Goal: Transaction & Acquisition: Purchase product/service

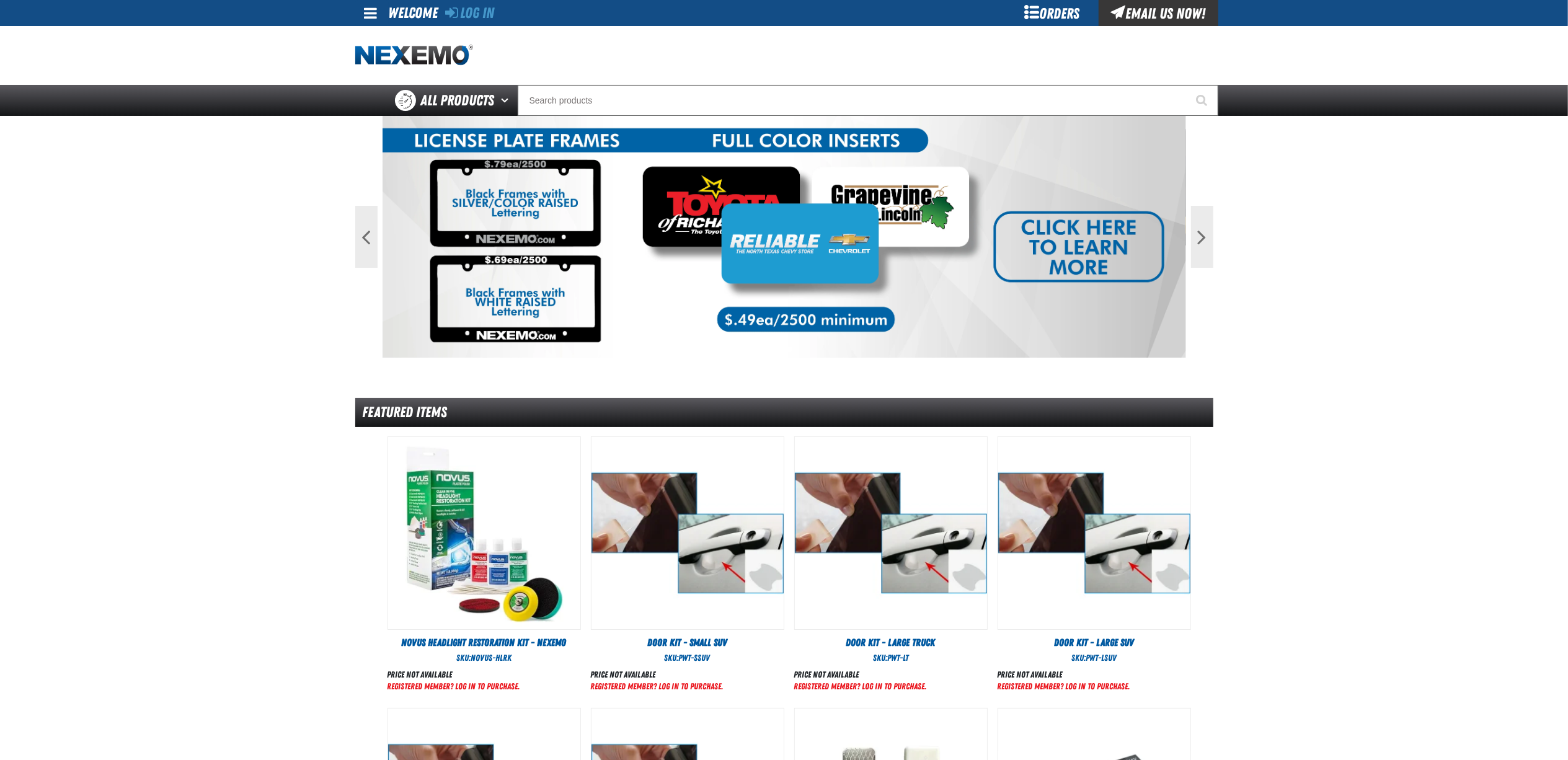
click at [169, 447] on main "Previous Next 1 2 Featured Items DHV" at bounding box center [784, 550] width 1568 height 870
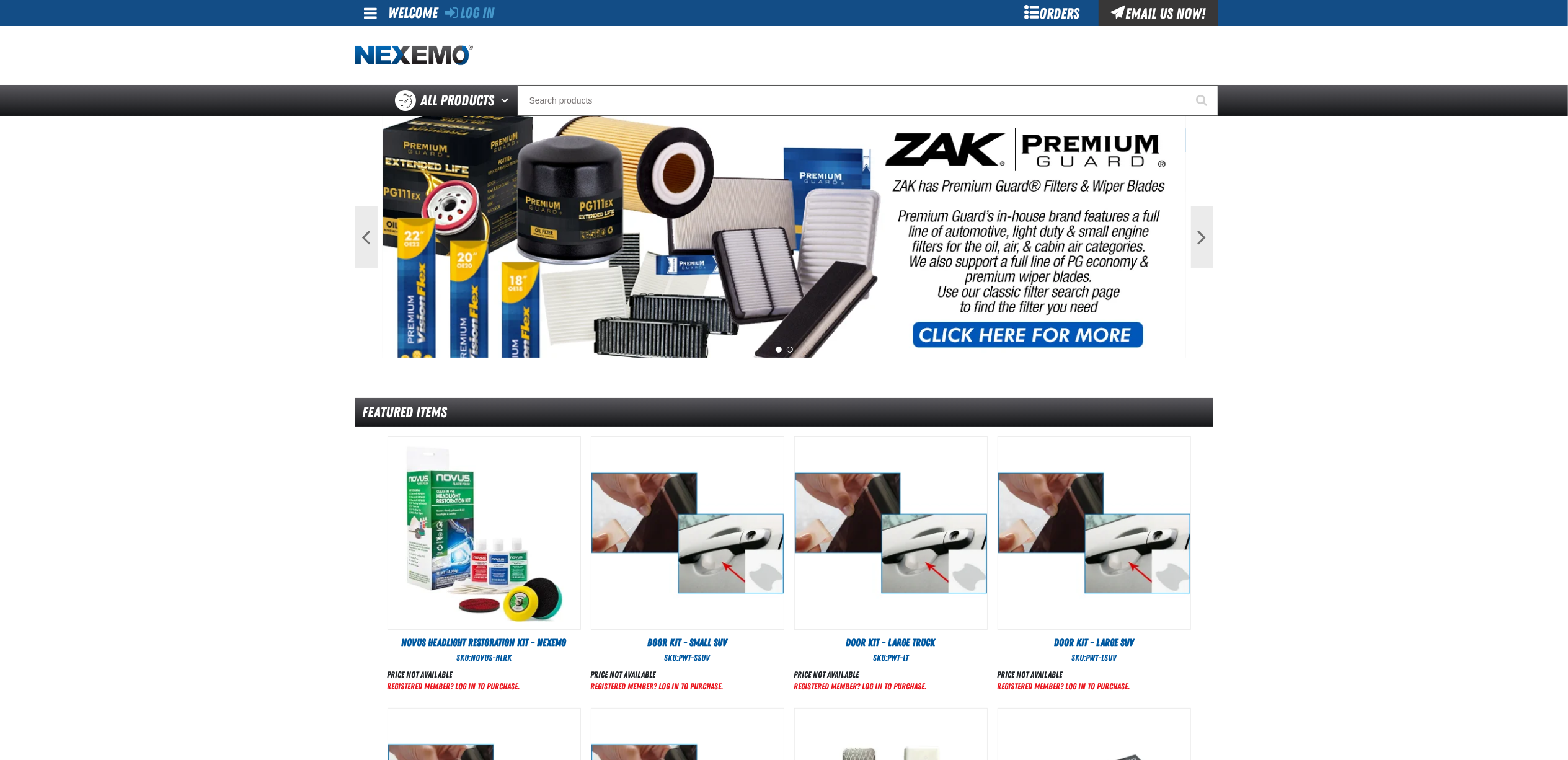
click at [1042, 18] on div "Orders" at bounding box center [1052, 12] width 93 height 26
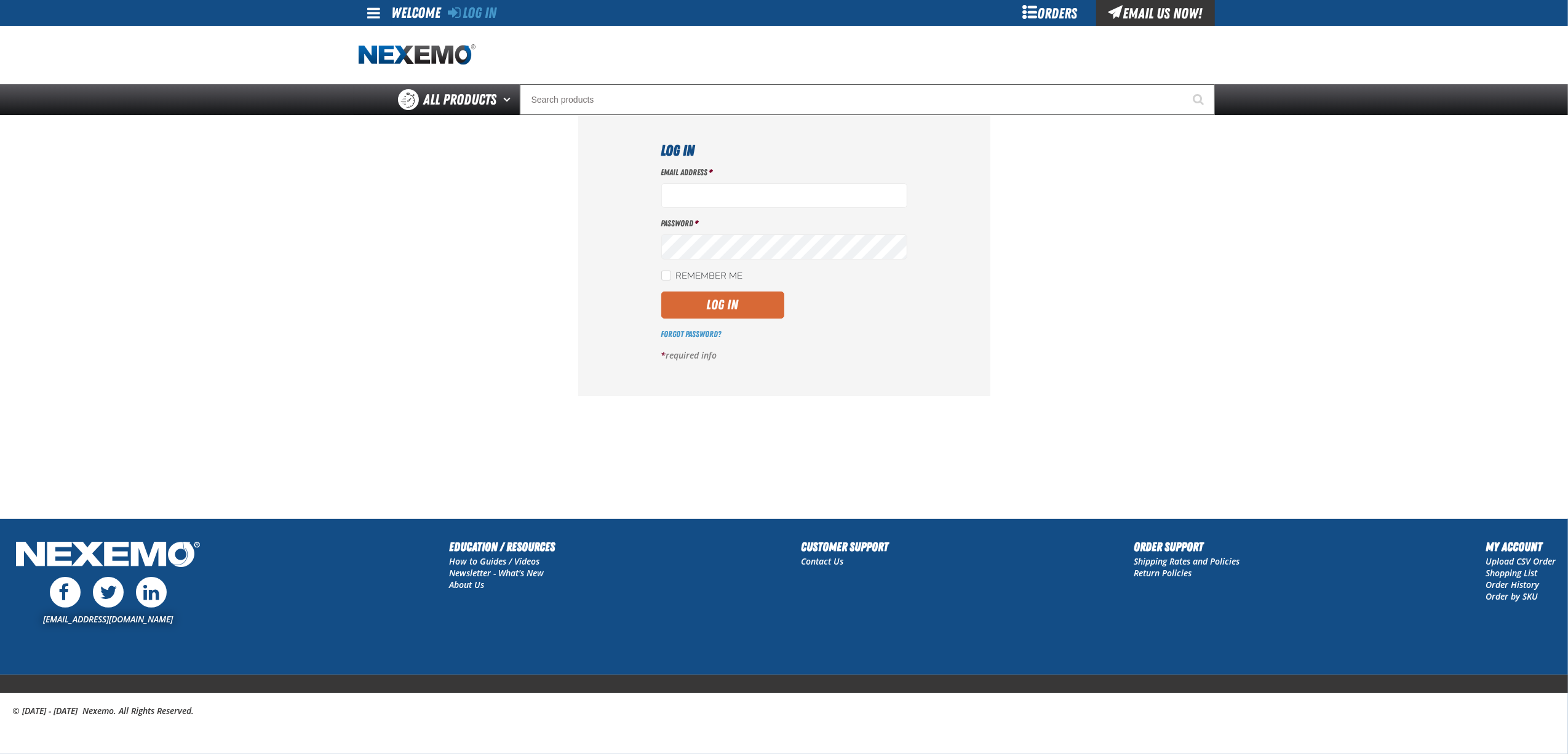
type input "[EMAIL_ADDRESS][DOMAIN_NAME]"
click at [752, 299] on button "Log In" at bounding box center [722, 304] width 123 height 27
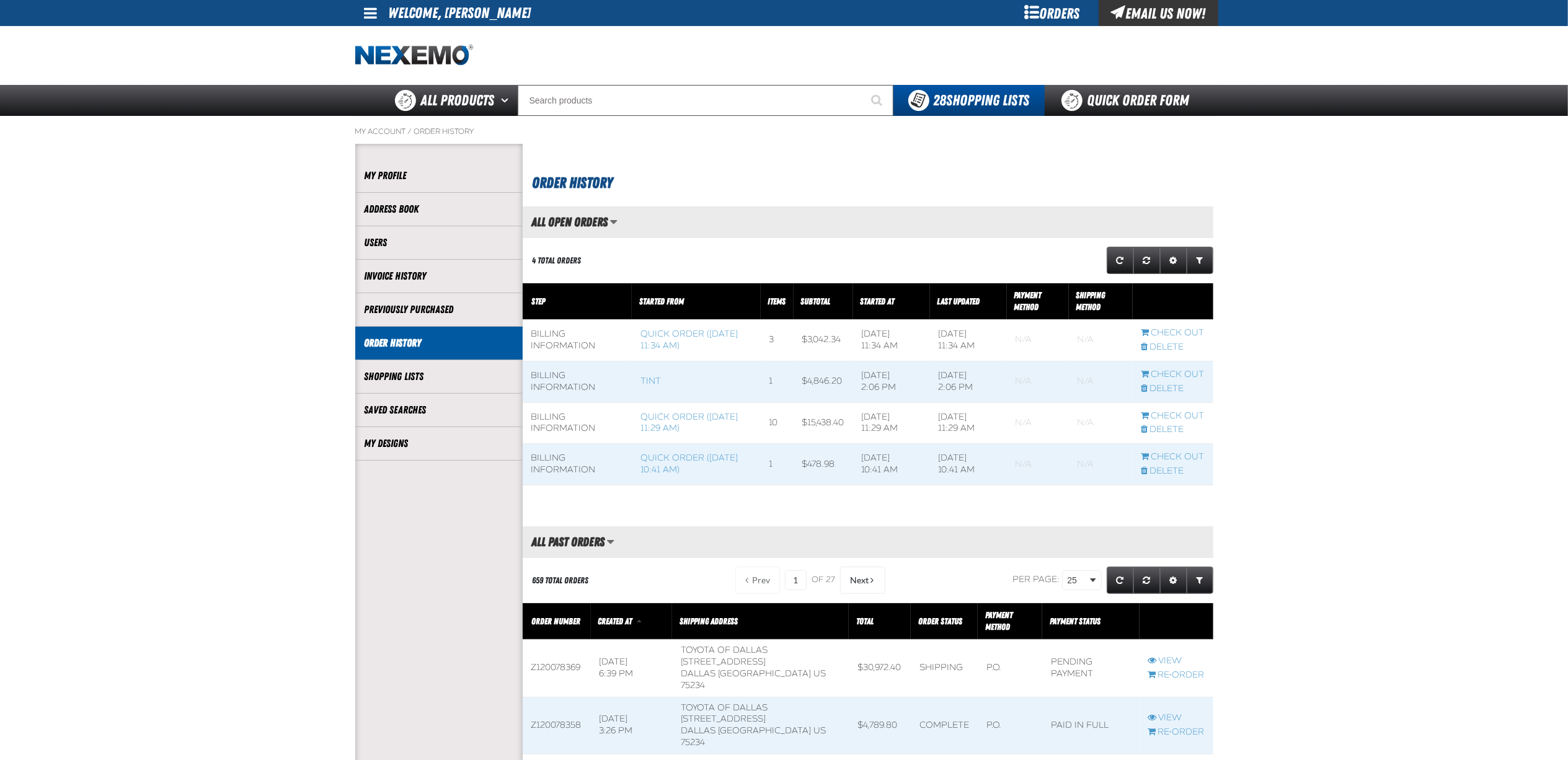
scroll to position [1, 1]
click at [1137, 100] on link "Quick Order Form" at bounding box center [1129, 100] width 168 height 31
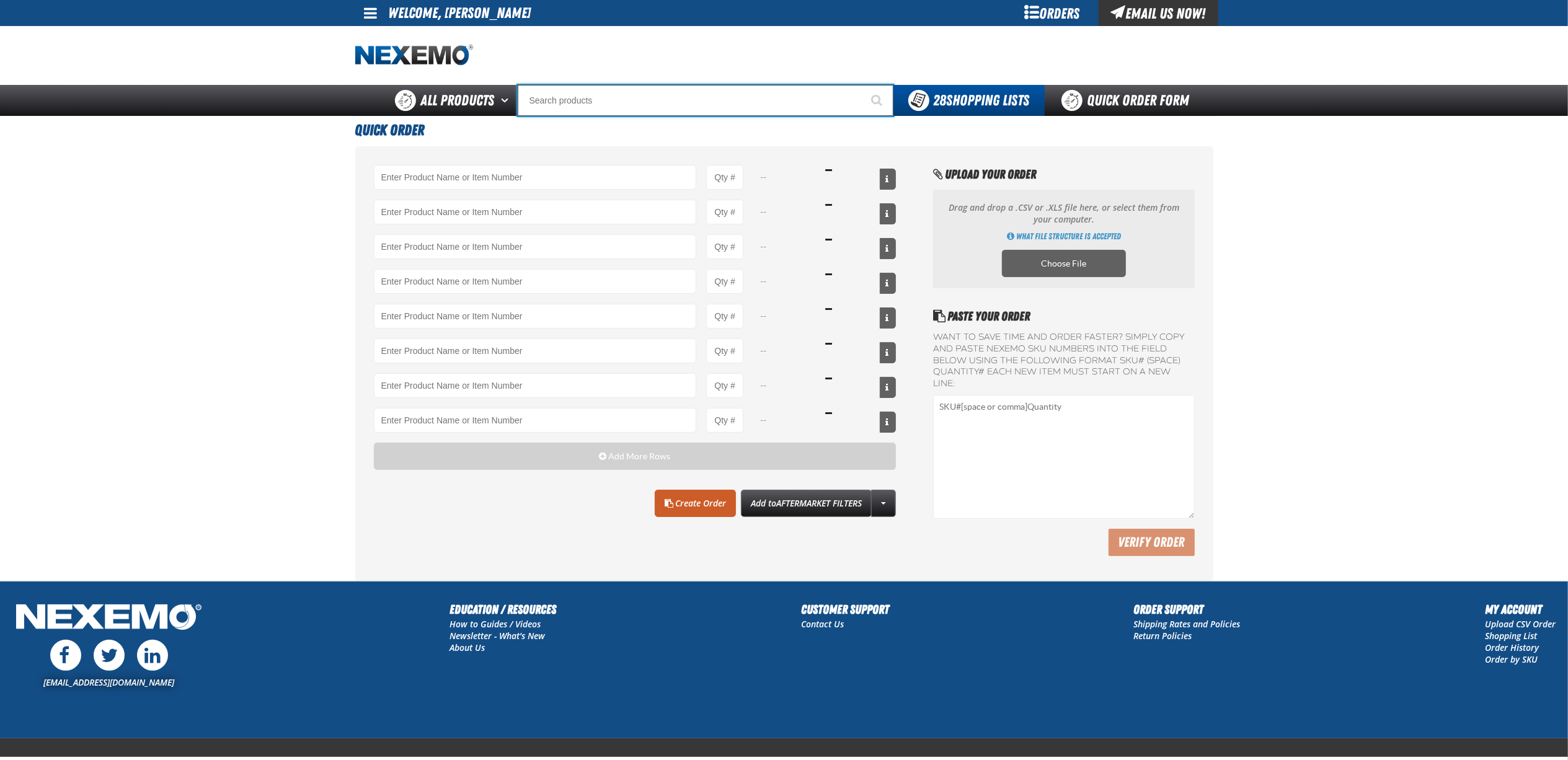
click at [746, 106] on input "Search" at bounding box center [705, 100] width 376 height 31
paste input "PC5667"
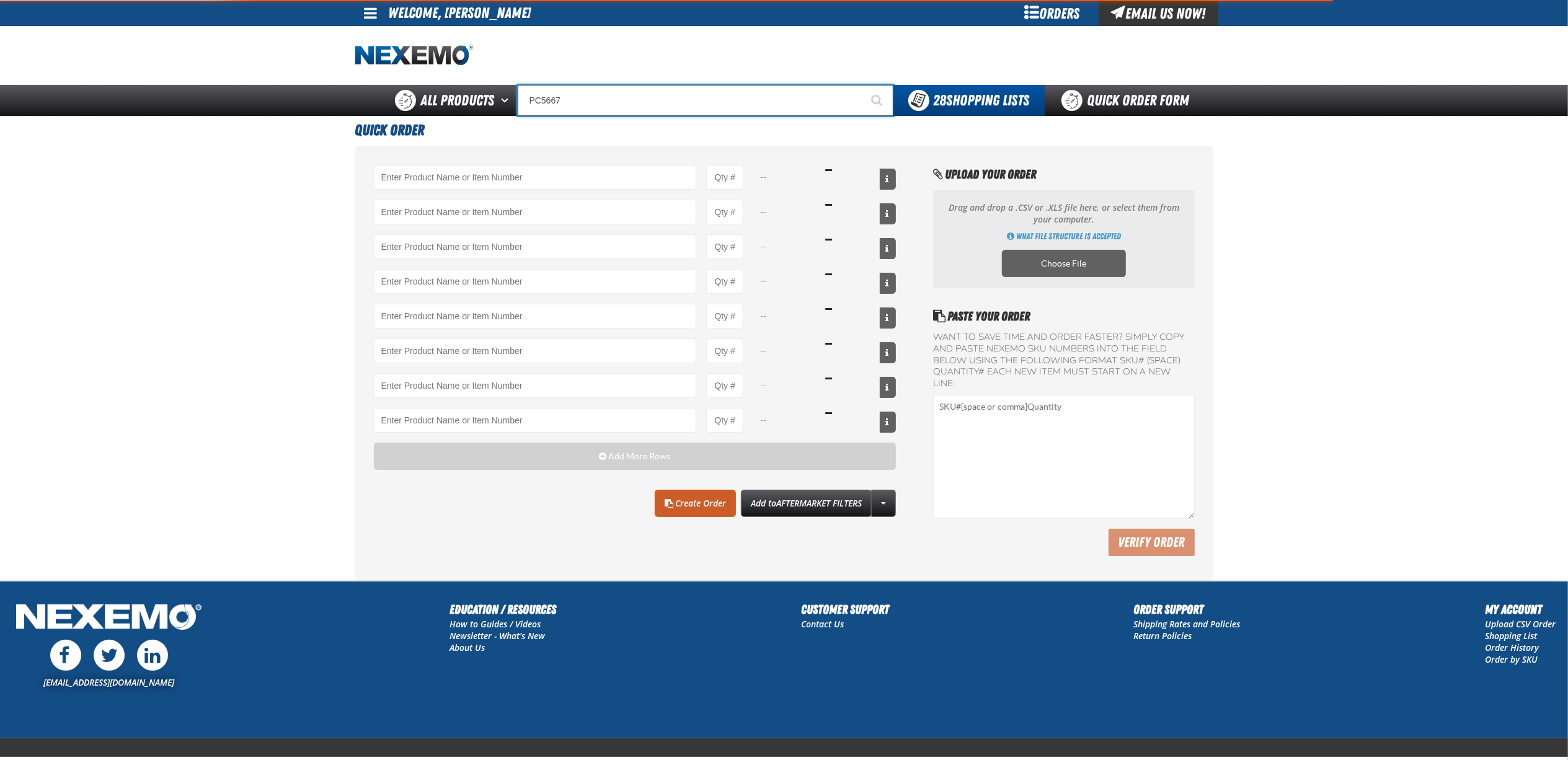
type input "PC5667"
click at [863, 85] on button "Start Searching" at bounding box center [878, 100] width 31 height 31
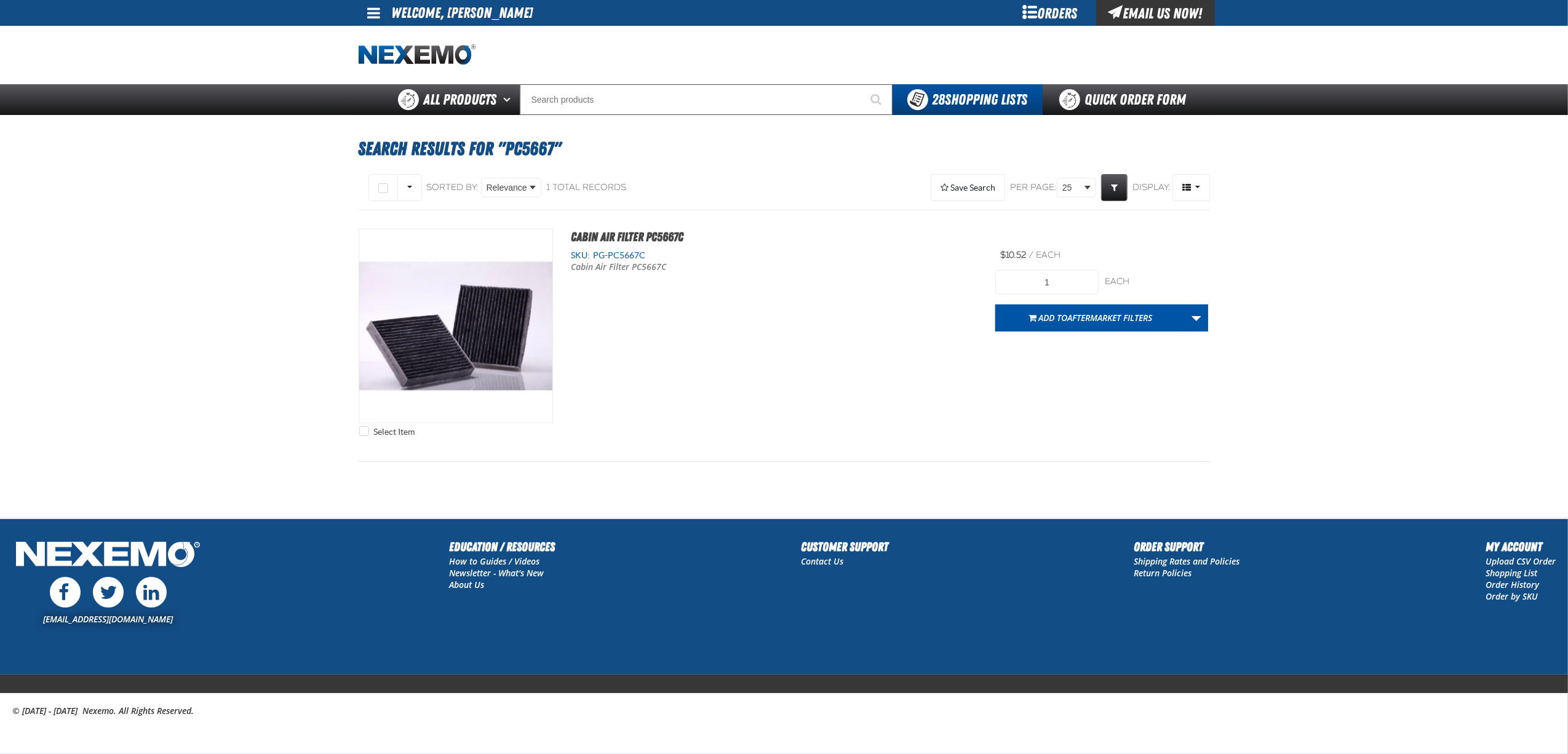
click at [621, 258] on span "PG-PC5667C" at bounding box center [617, 255] width 55 height 10
click at [453, 313] on img "View Details of the Cabin Air Filter PC5667C" at bounding box center [456, 326] width 193 height 193
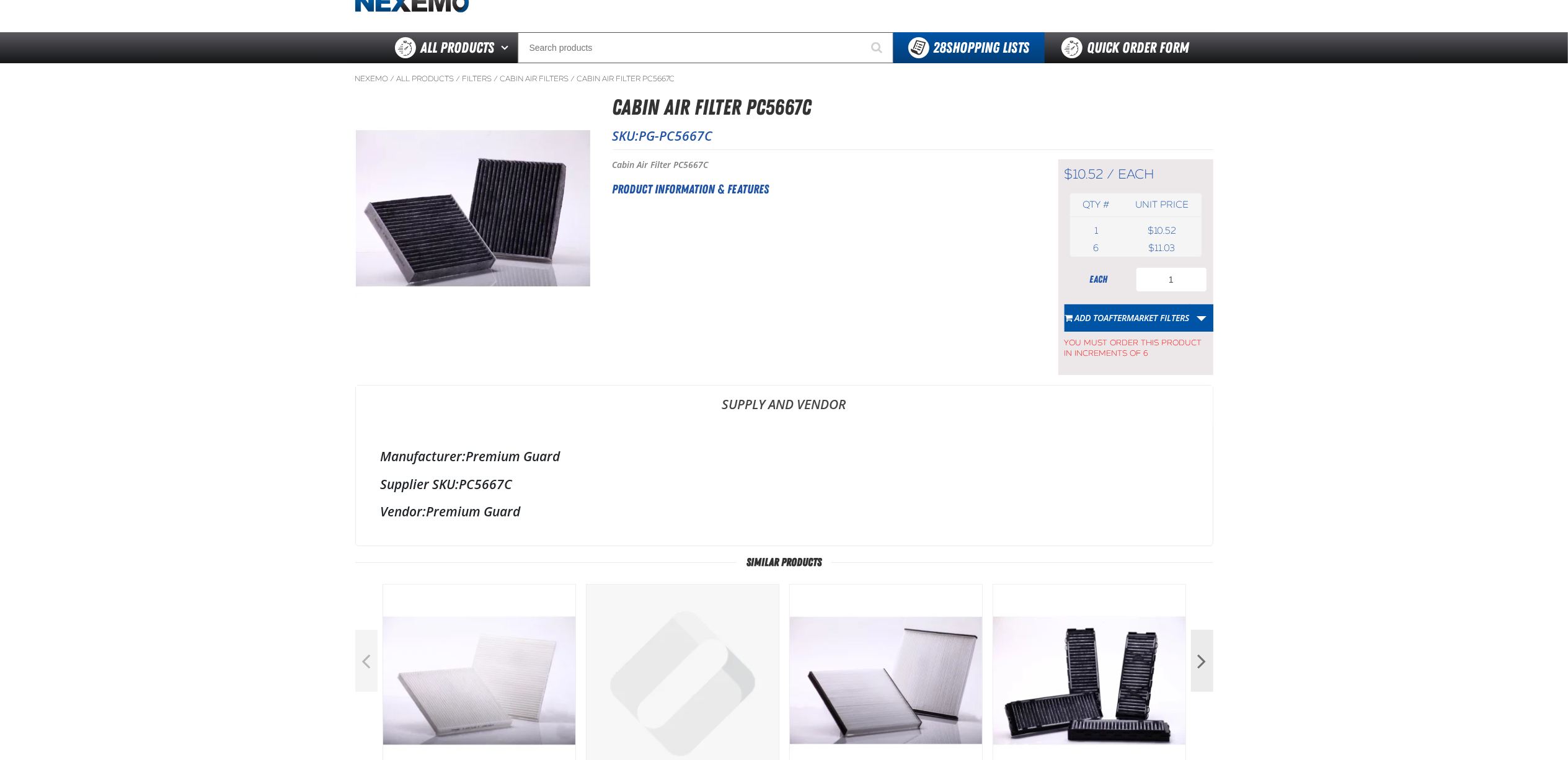
scroll to position [82, 0]
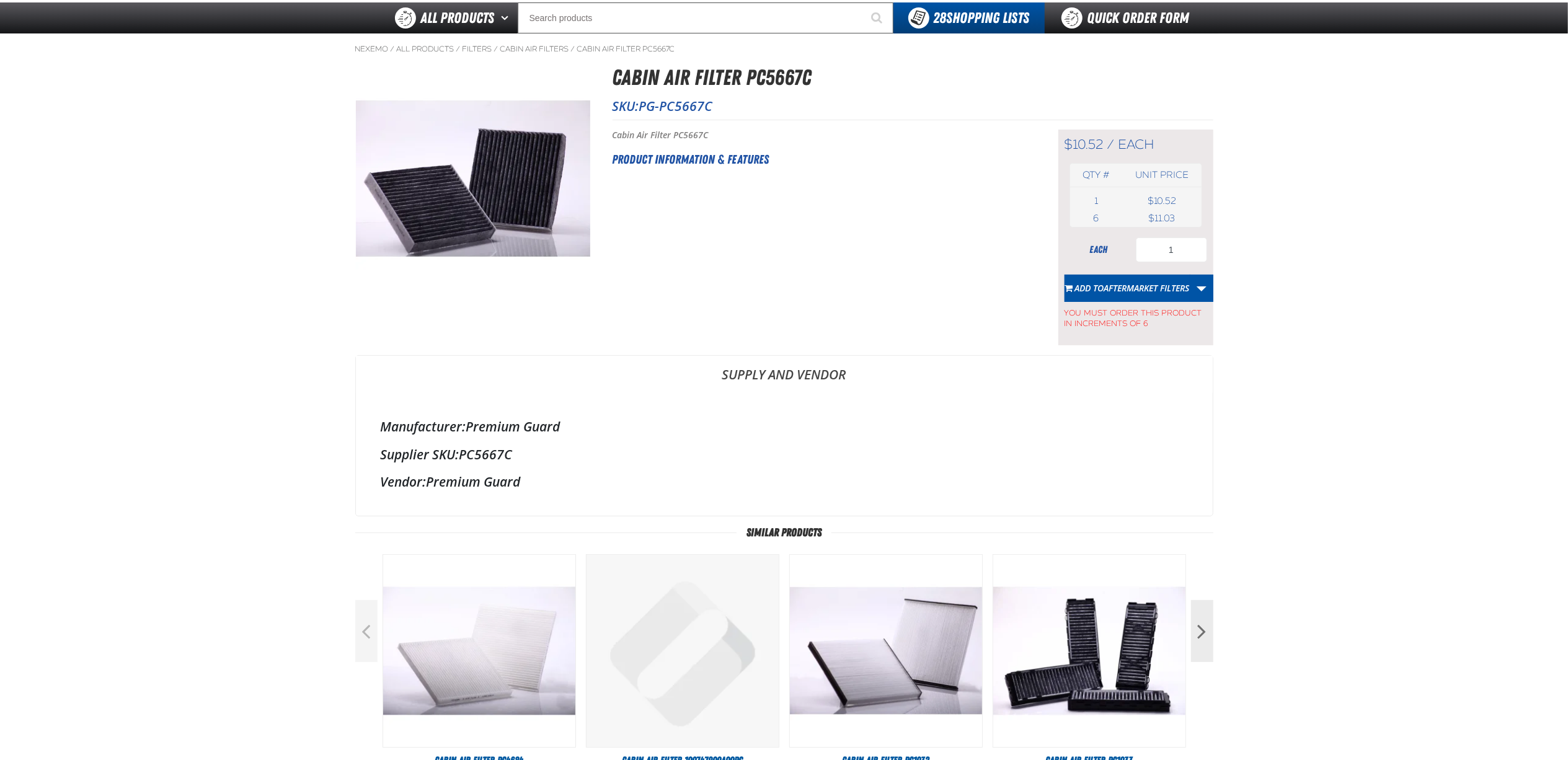
click at [181, 402] on main "Nexemo / All Products / Filters / /" at bounding box center [784, 463] width 1568 height 860
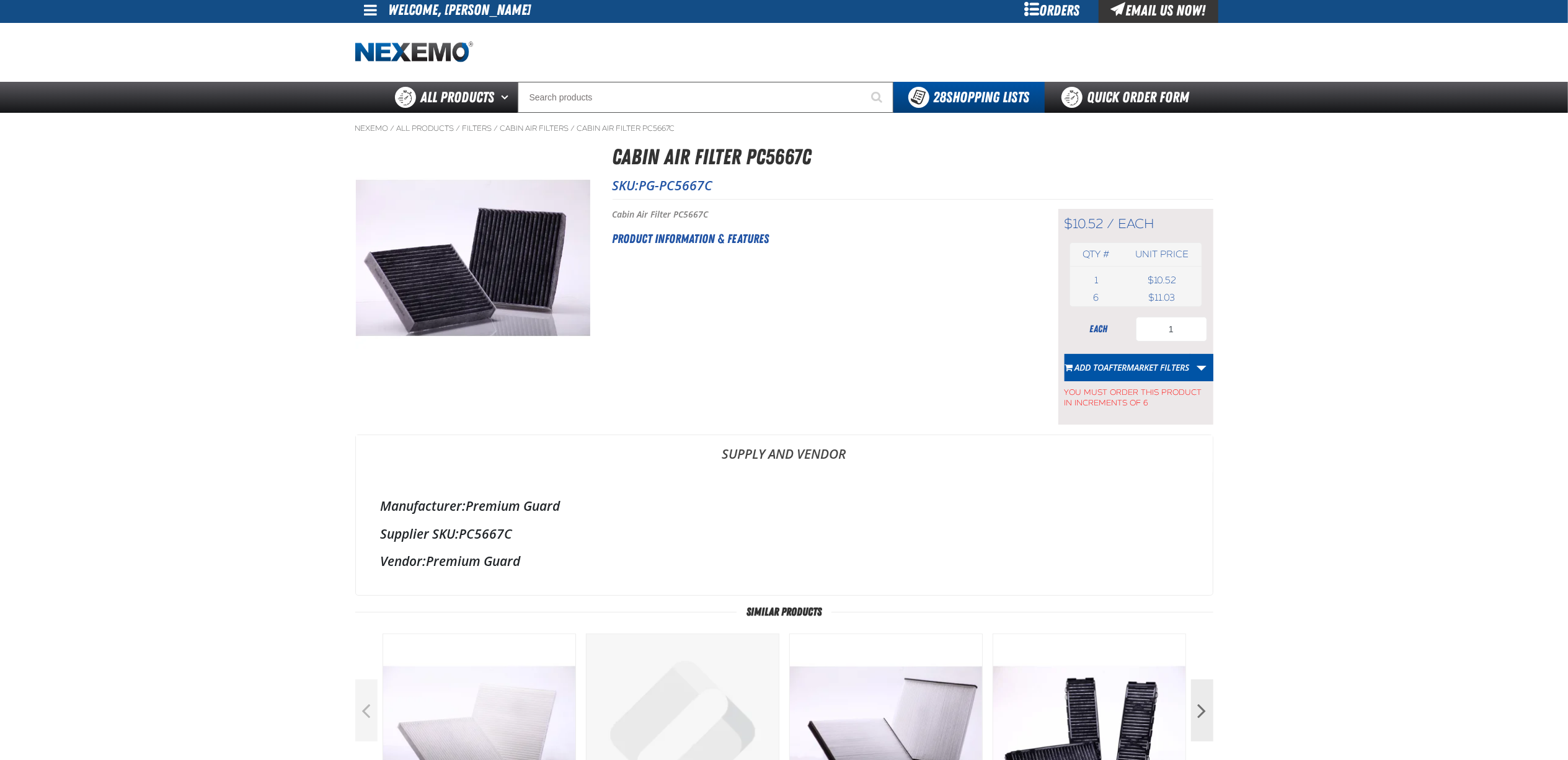
scroll to position [0, 0]
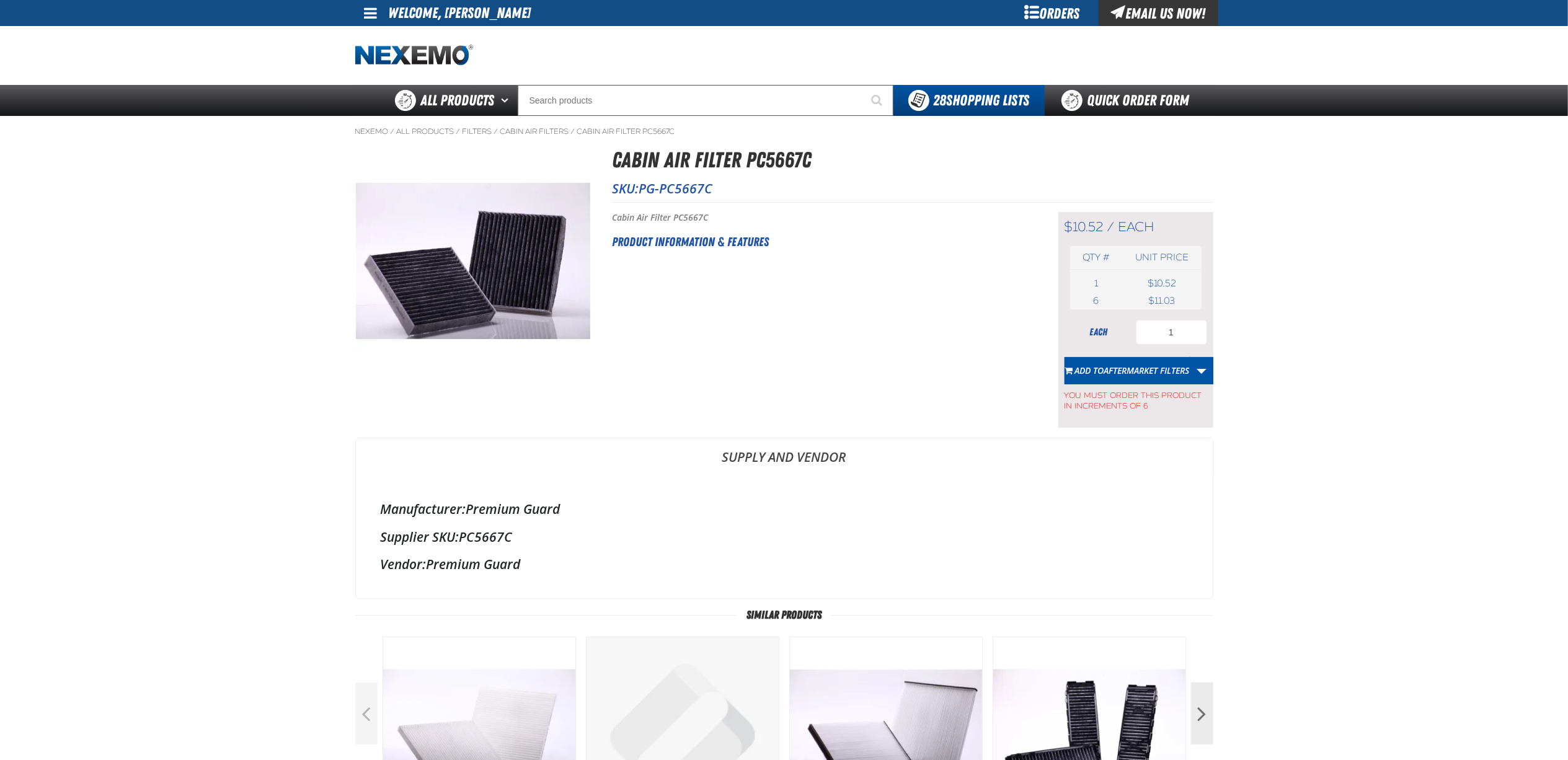
click at [182, 504] on main "Nexemo / All Products / Filters / /" at bounding box center [784, 545] width 1568 height 860
click at [180, 404] on main "Nexemo / All Products / Filters / /" at bounding box center [784, 545] width 1568 height 860
drag, startPoint x: 629, startPoint y: 132, endPoint x: 673, endPoint y: 115, distance: 47.2
click at [631, 131] on link "Cabin Air Filter PC5667C" at bounding box center [626, 131] width 98 height 10
click at [675, 112] on input "Search" at bounding box center [705, 100] width 376 height 31
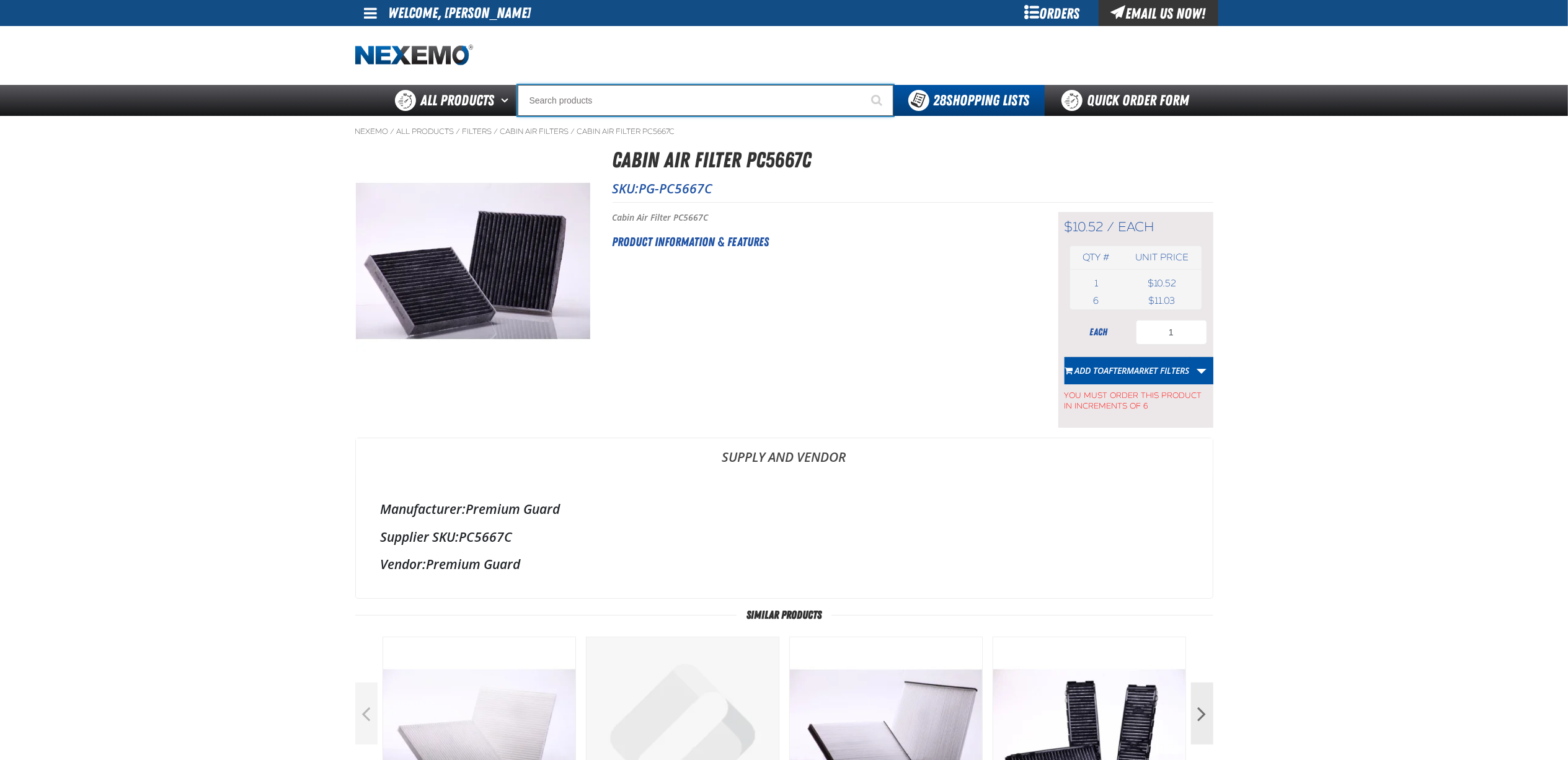
click at [675, 112] on input "Search" at bounding box center [705, 100] width 376 height 31
type input "17801-F0050"
click at [863, 85] on button "Start Searching" at bounding box center [878, 100] width 31 height 31
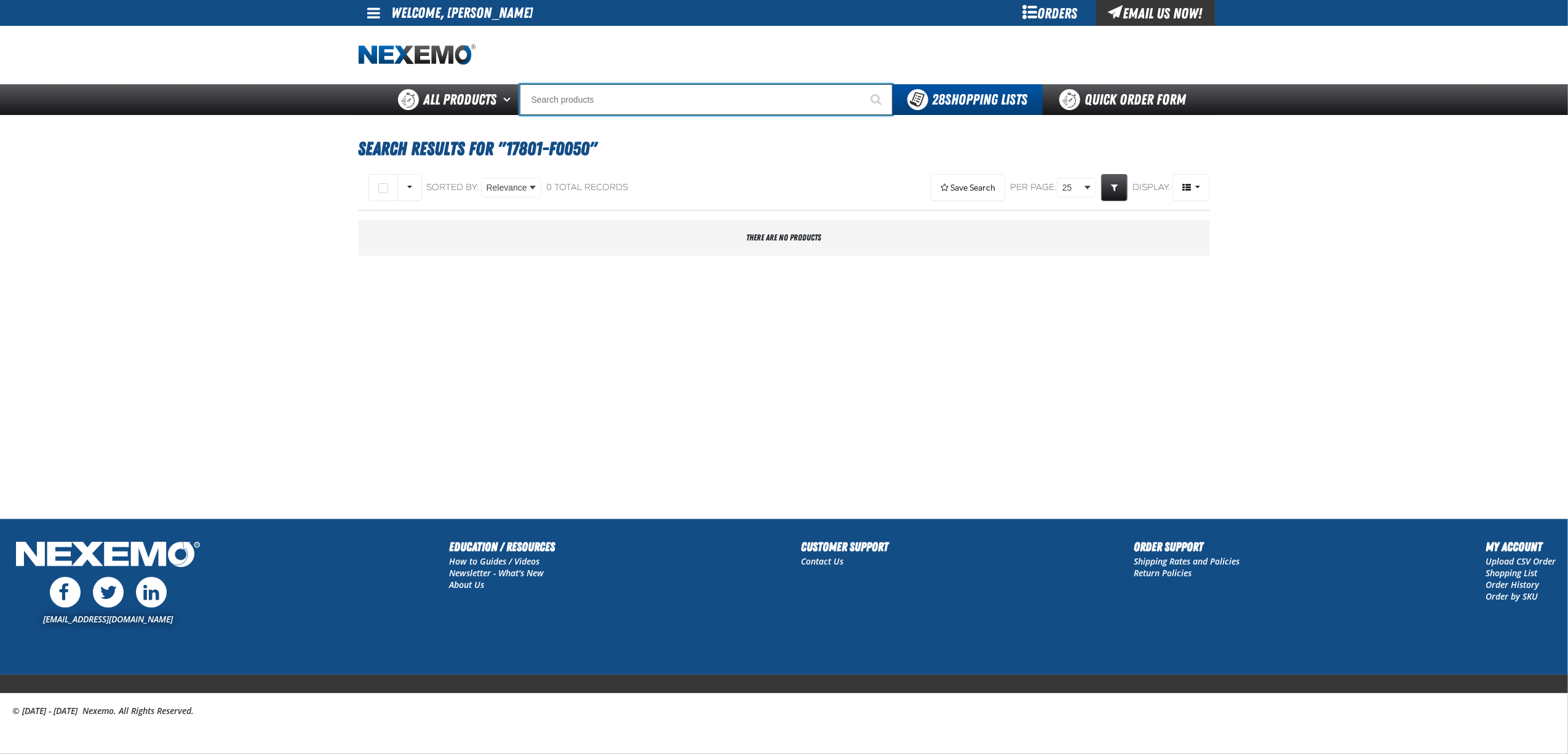
click at [739, 112] on input "Search" at bounding box center [706, 99] width 373 height 31
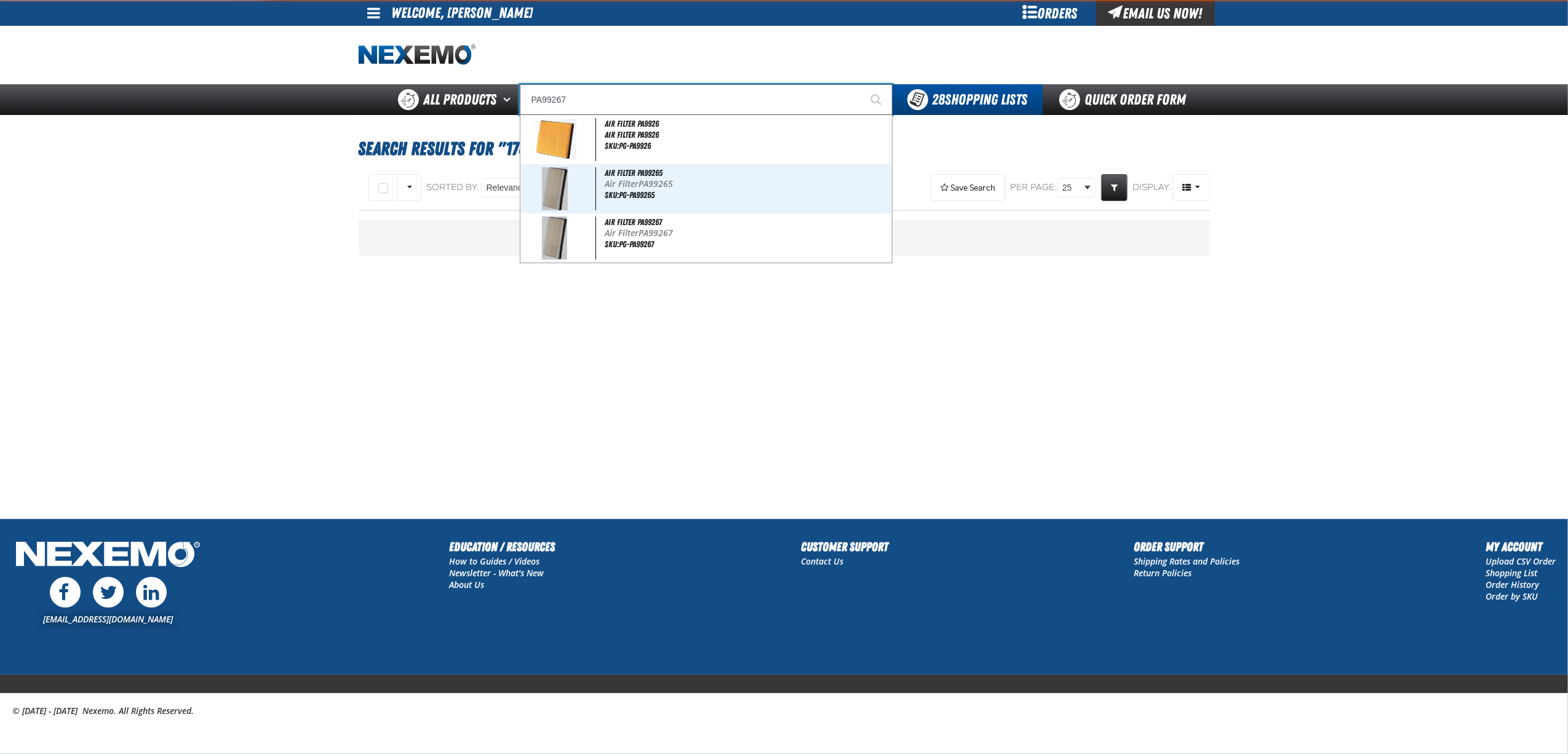
type input "PA99267"
click at [862, 84] on button "Start Searching" at bounding box center [876, 99] width 31 height 31
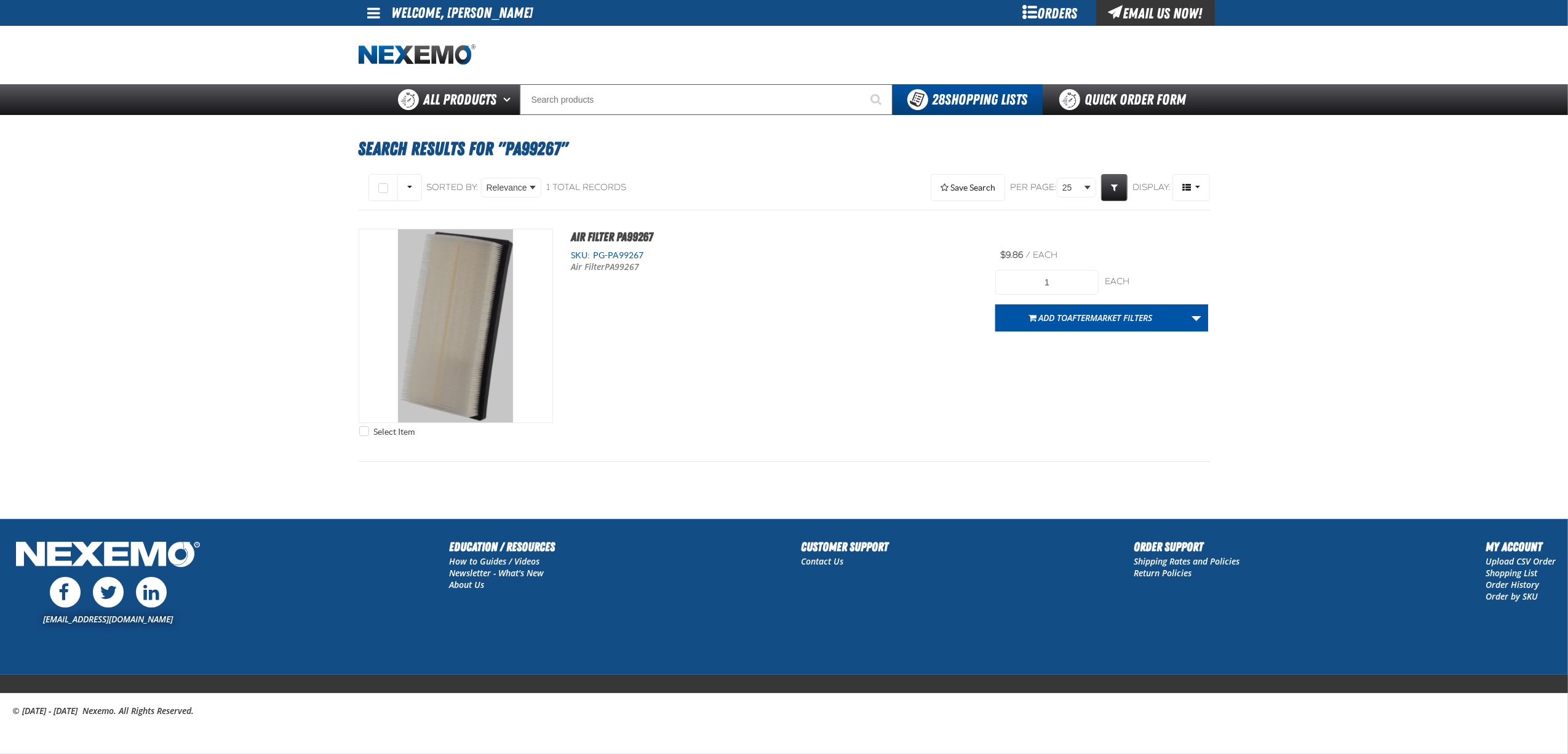
click at [641, 413] on div "Select Item Air Filter PA99267 SKU: PG-PA99267 Air Filter PA99267" at bounding box center [783, 335] width 851 height 214
click at [591, 104] on input "Search" at bounding box center [706, 99] width 373 height 31
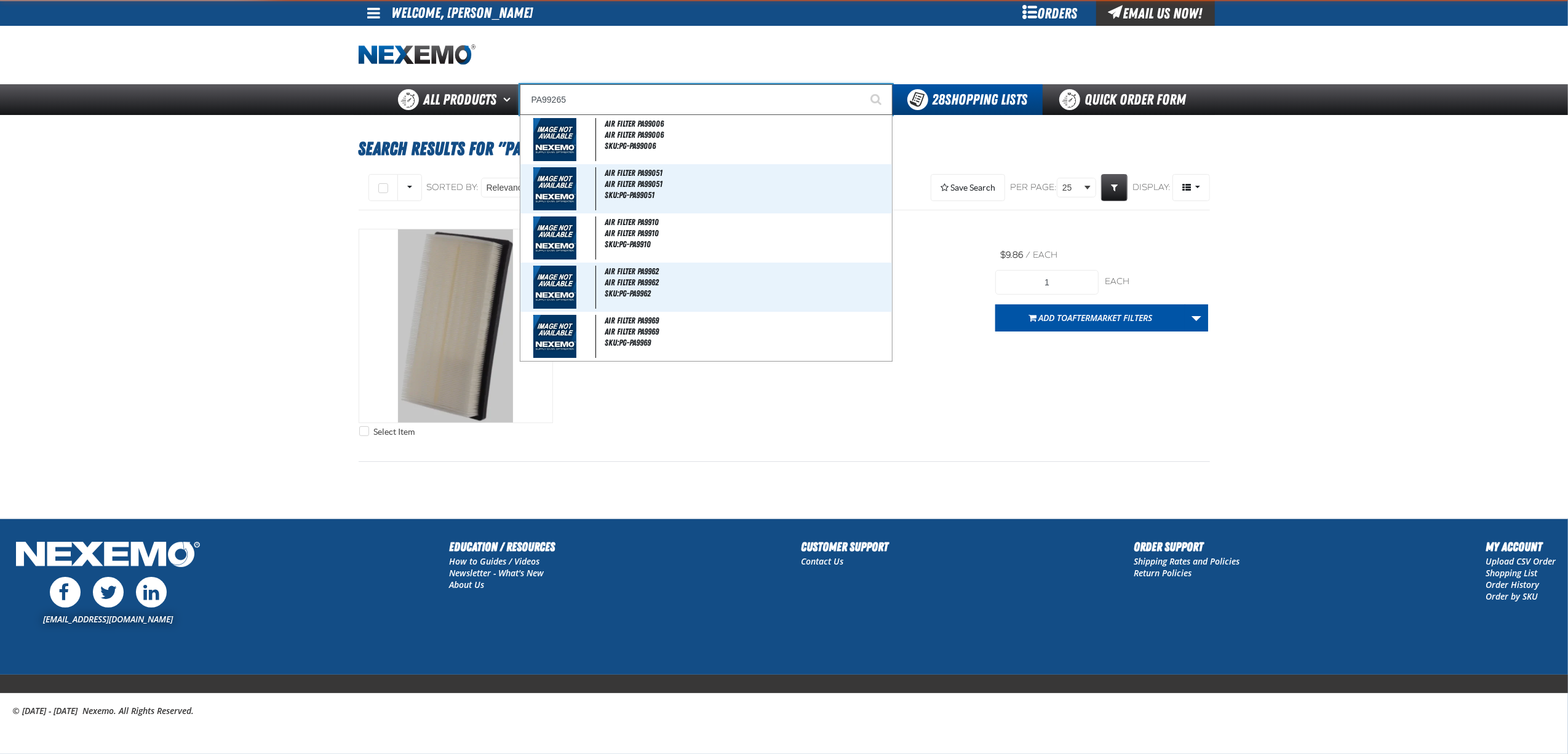
type input "PA99265"
click at [862, 84] on button "Start Searching" at bounding box center [876, 99] width 31 height 31
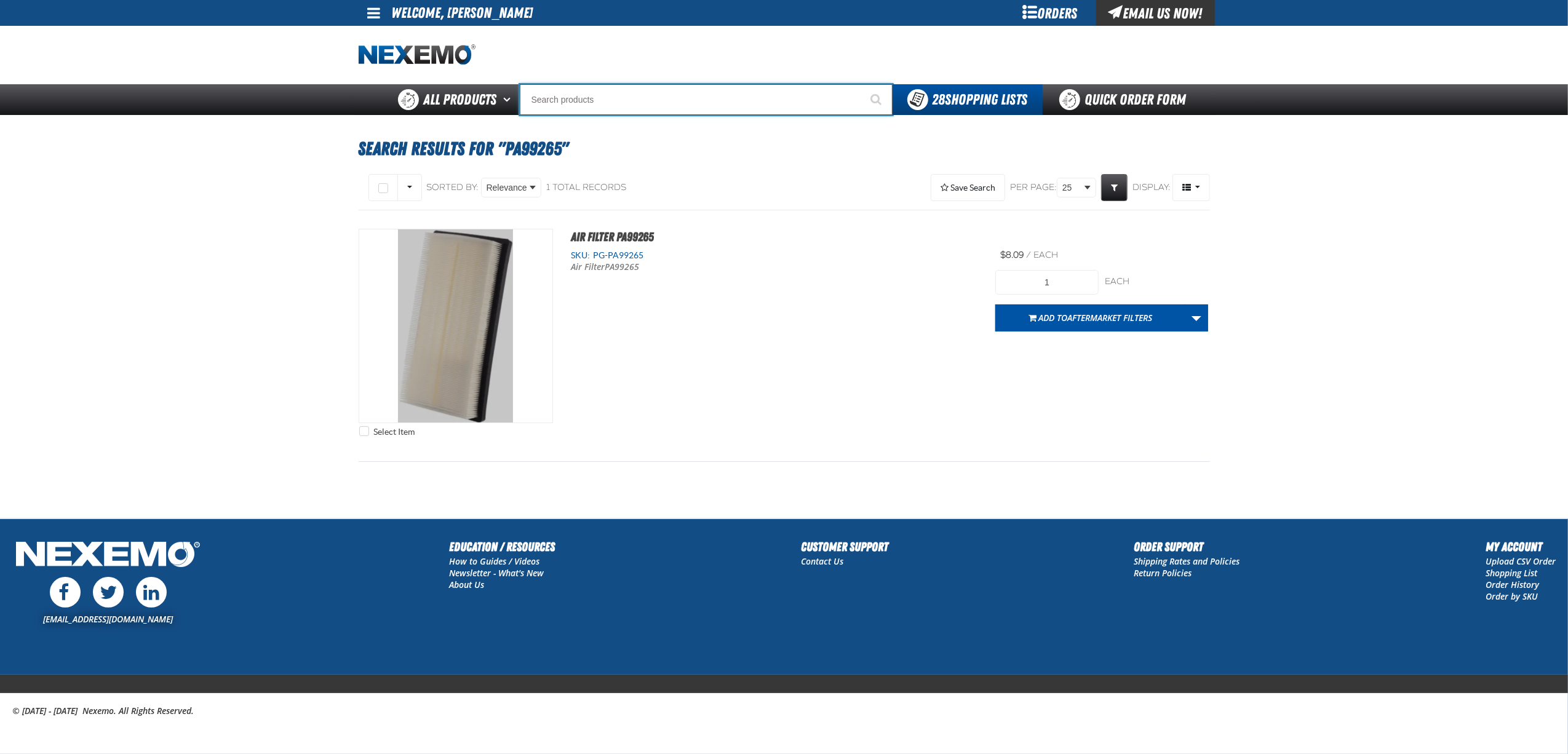
click at [638, 101] on input "Search" at bounding box center [706, 99] width 373 height 31
type input "PA99877"
click at [862, 84] on button "Start Searching" at bounding box center [876, 99] width 31 height 31
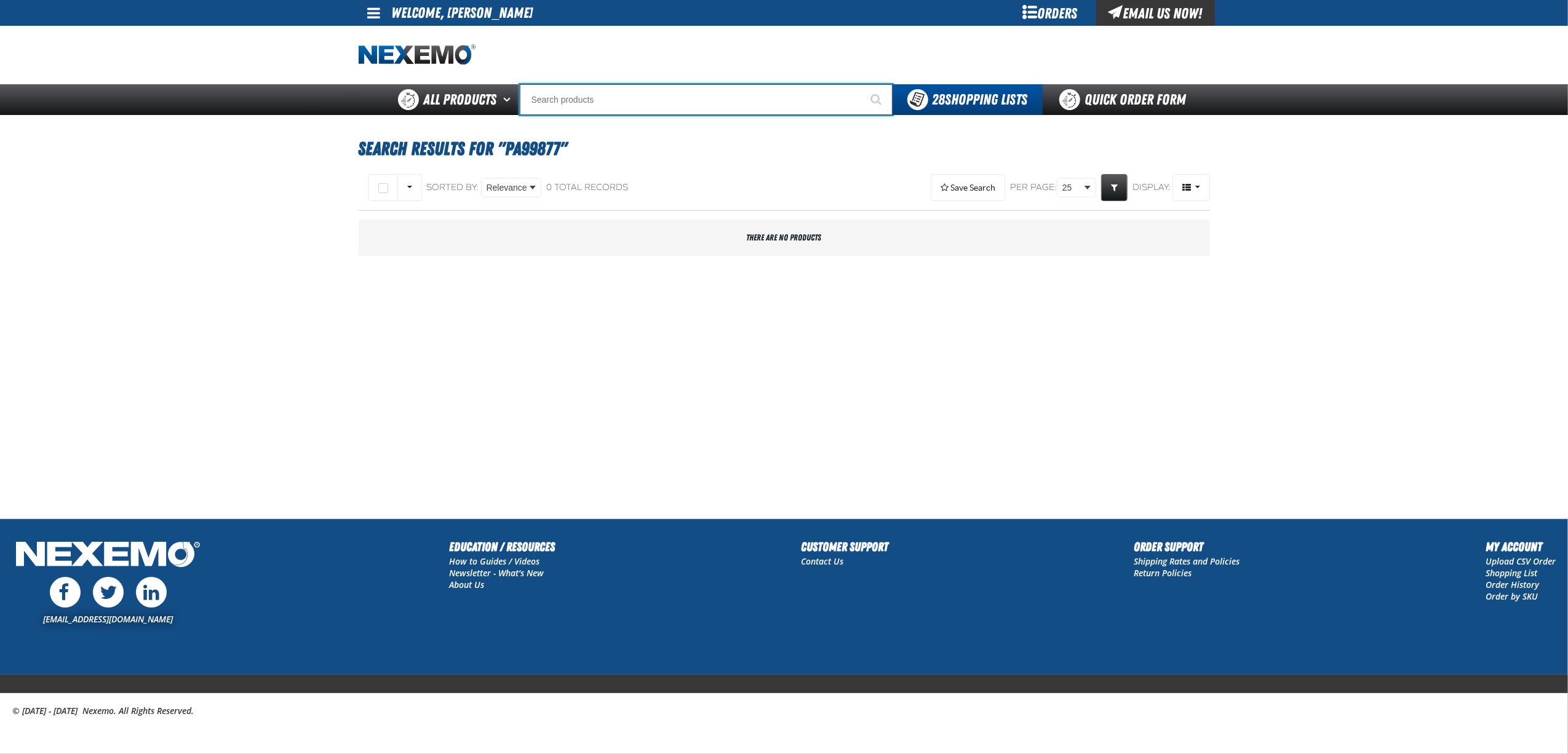
click at [639, 106] on input "Search" at bounding box center [706, 99] width 373 height 31
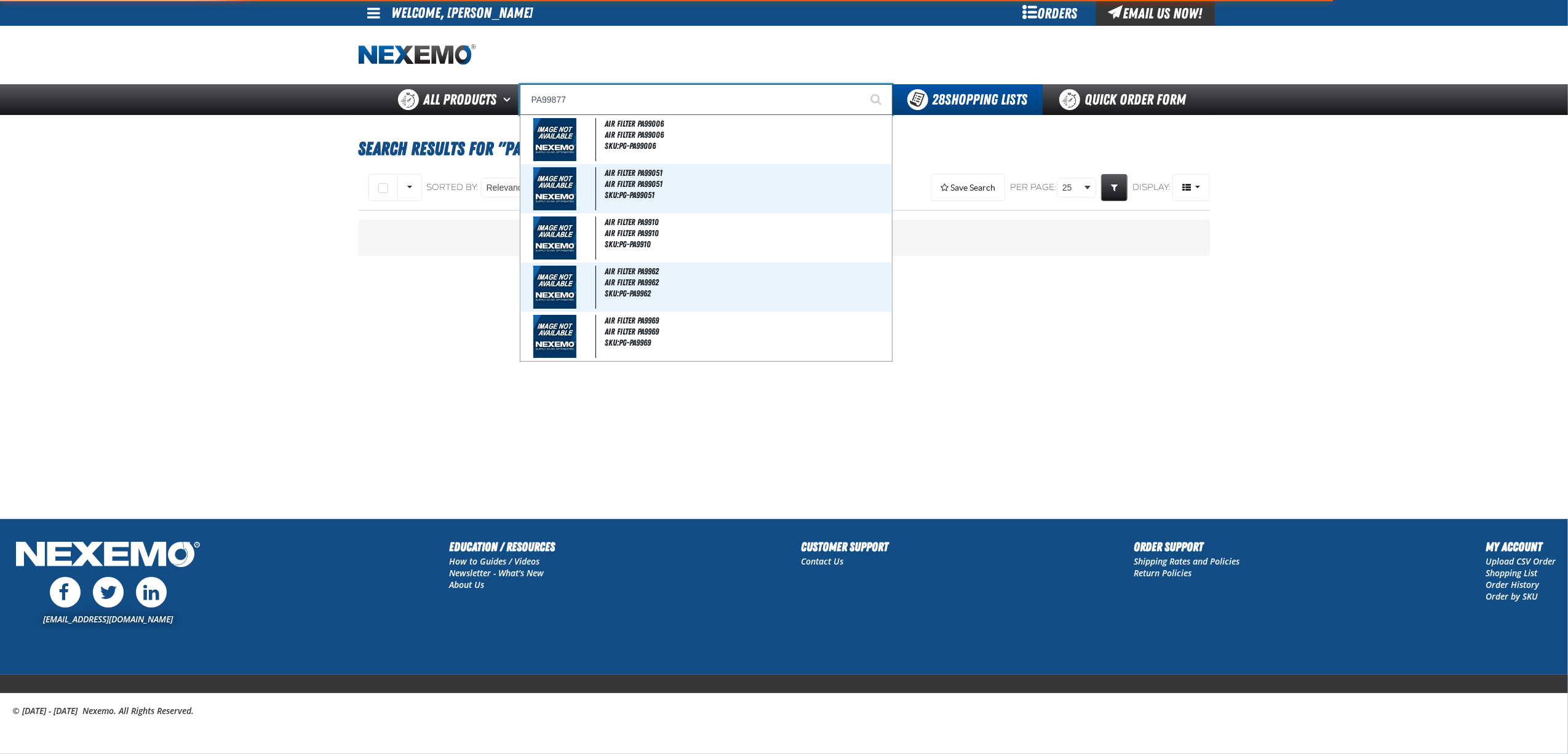
type input "PA99877"
click at [862, 84] on button "Start Searching" at bounding box center [876, 99] width 31 height 31
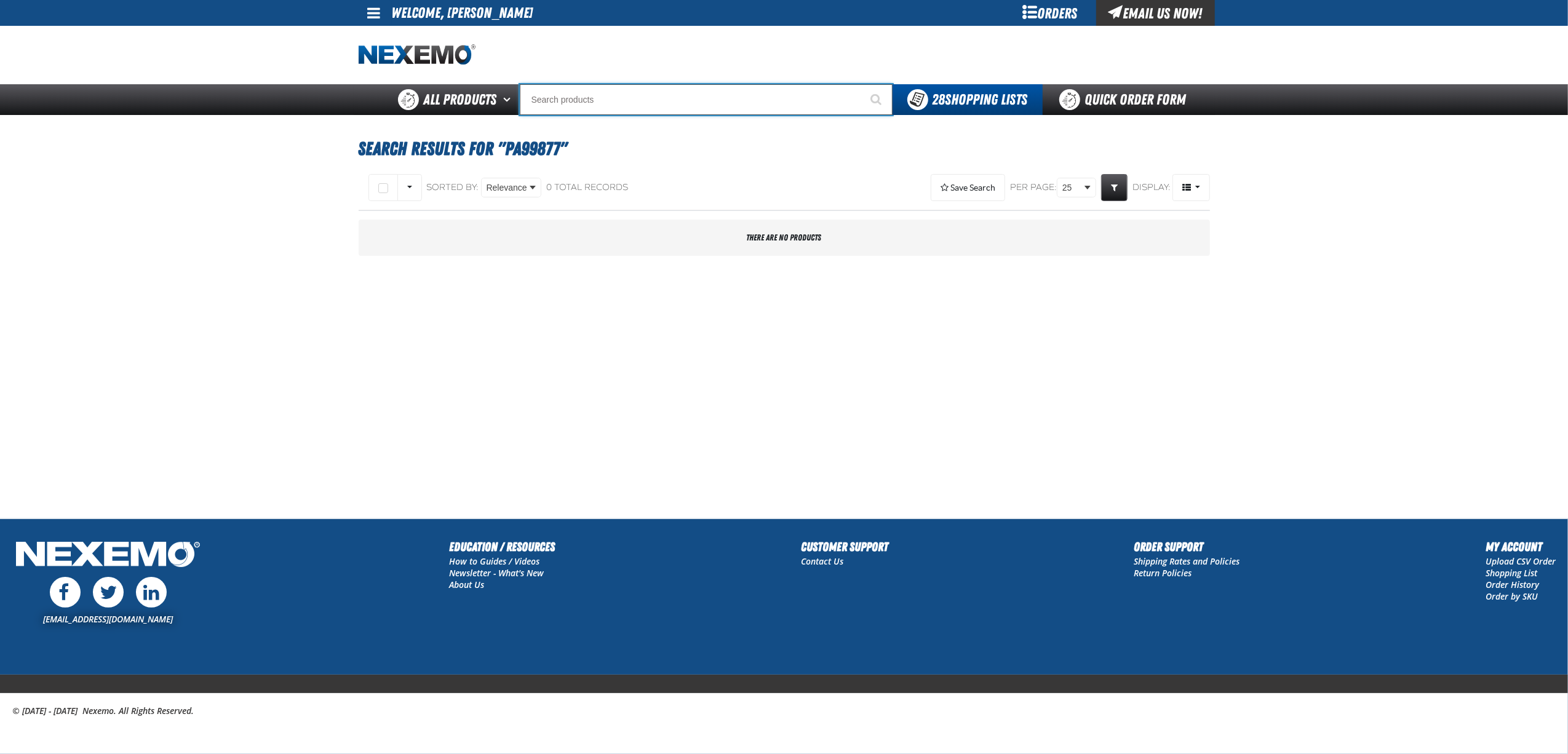
click at [639, 106] on input "Search" at bounding box center [706, 99] width 373 height 31
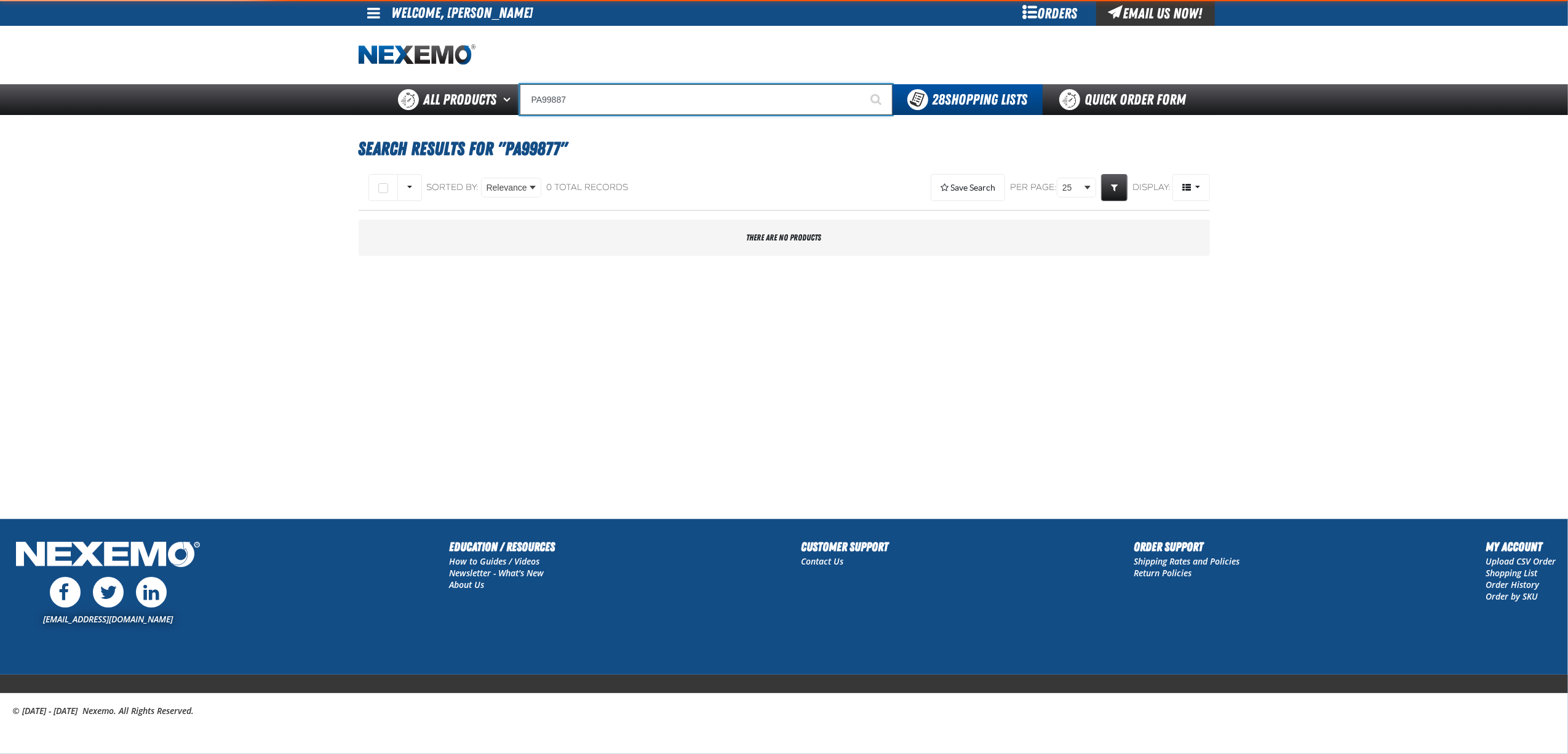
type input "PA99887"
click at [862, 84] on button "Start Searching" at bounding box center [876, 99] width 31 height 31
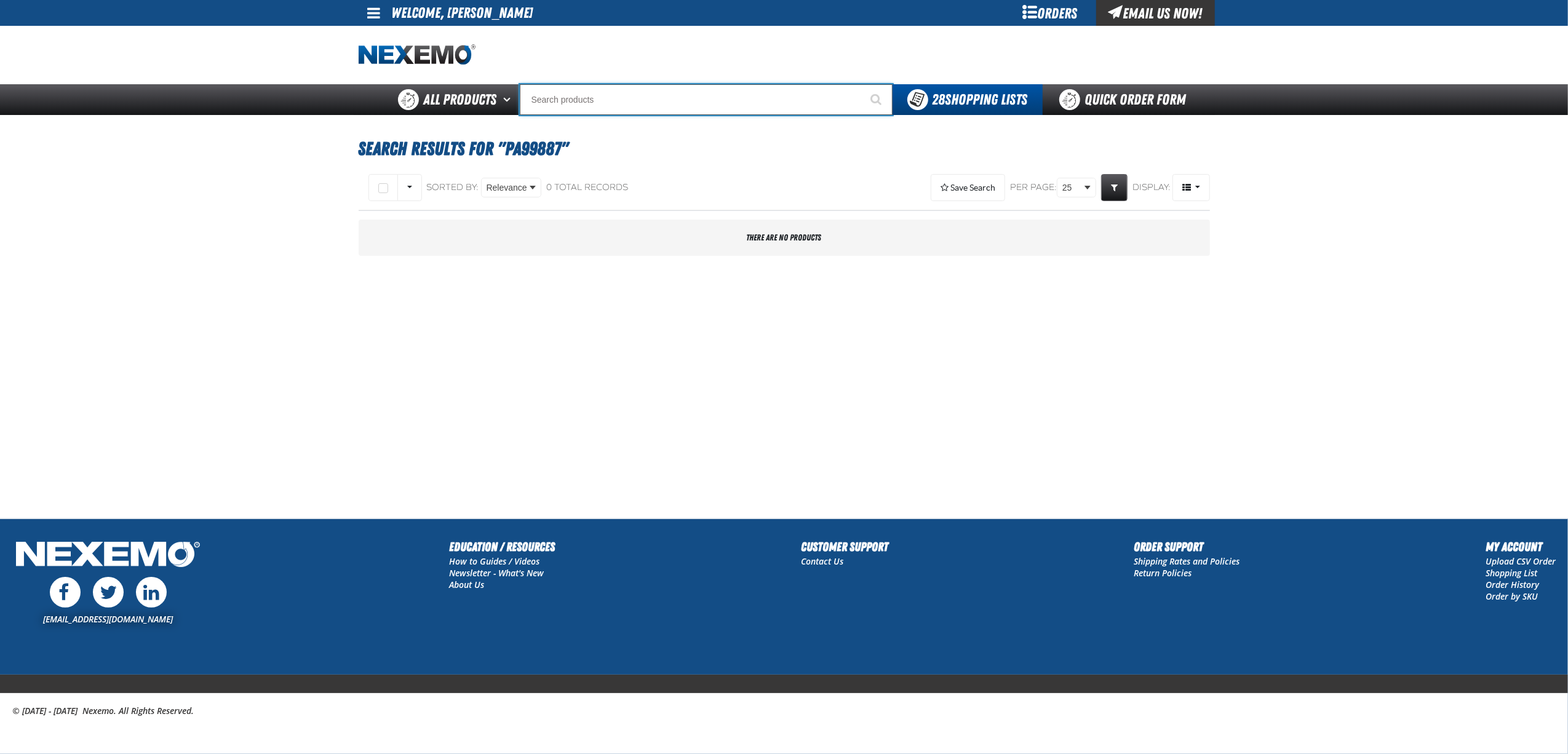
click at [639, 106] on input "Search" at bounding box center [706, 99] width 373 height 31
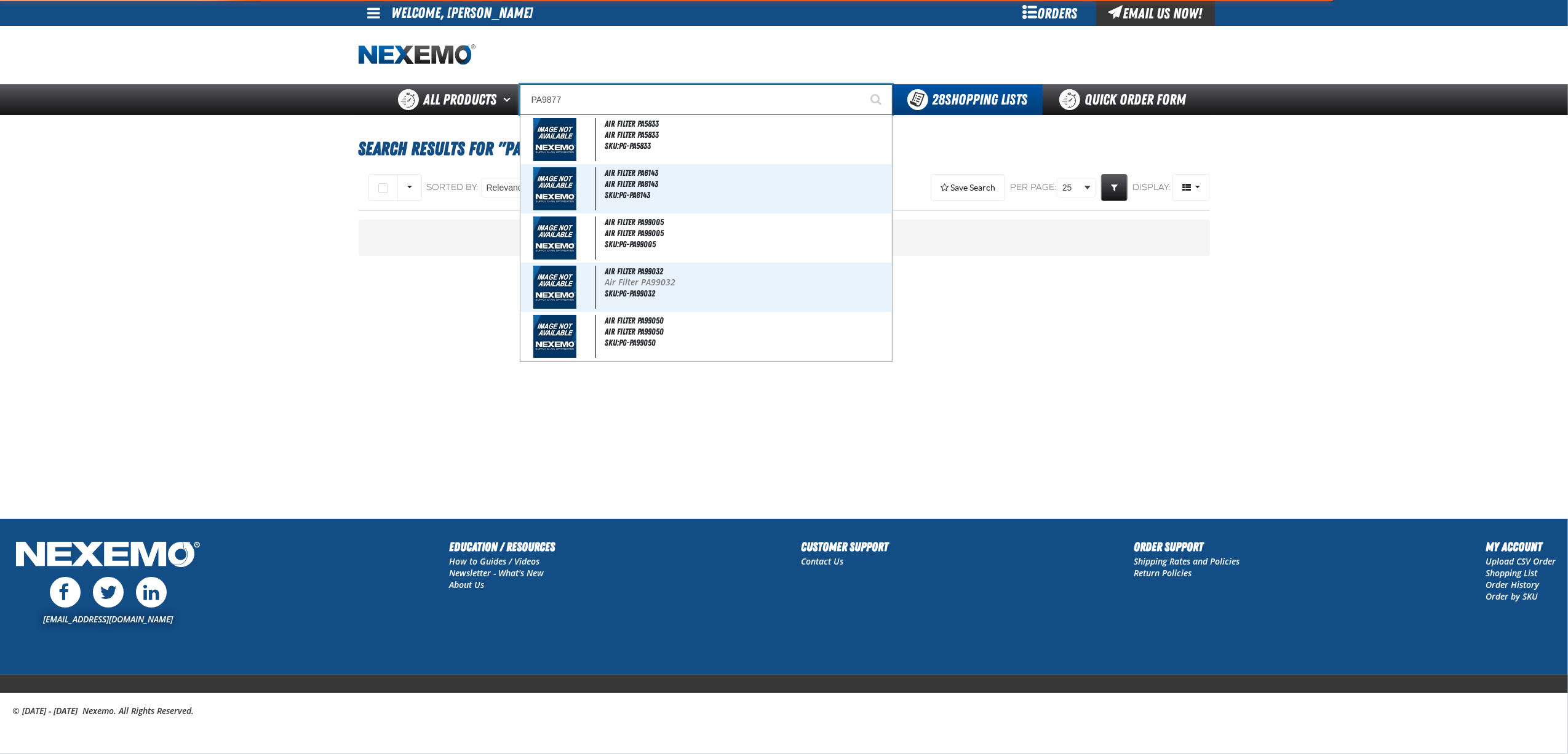
type input "PA9877"
click at [862, 84] on button "Start Searching" at bounding box center [876, 99] width 31 height 31
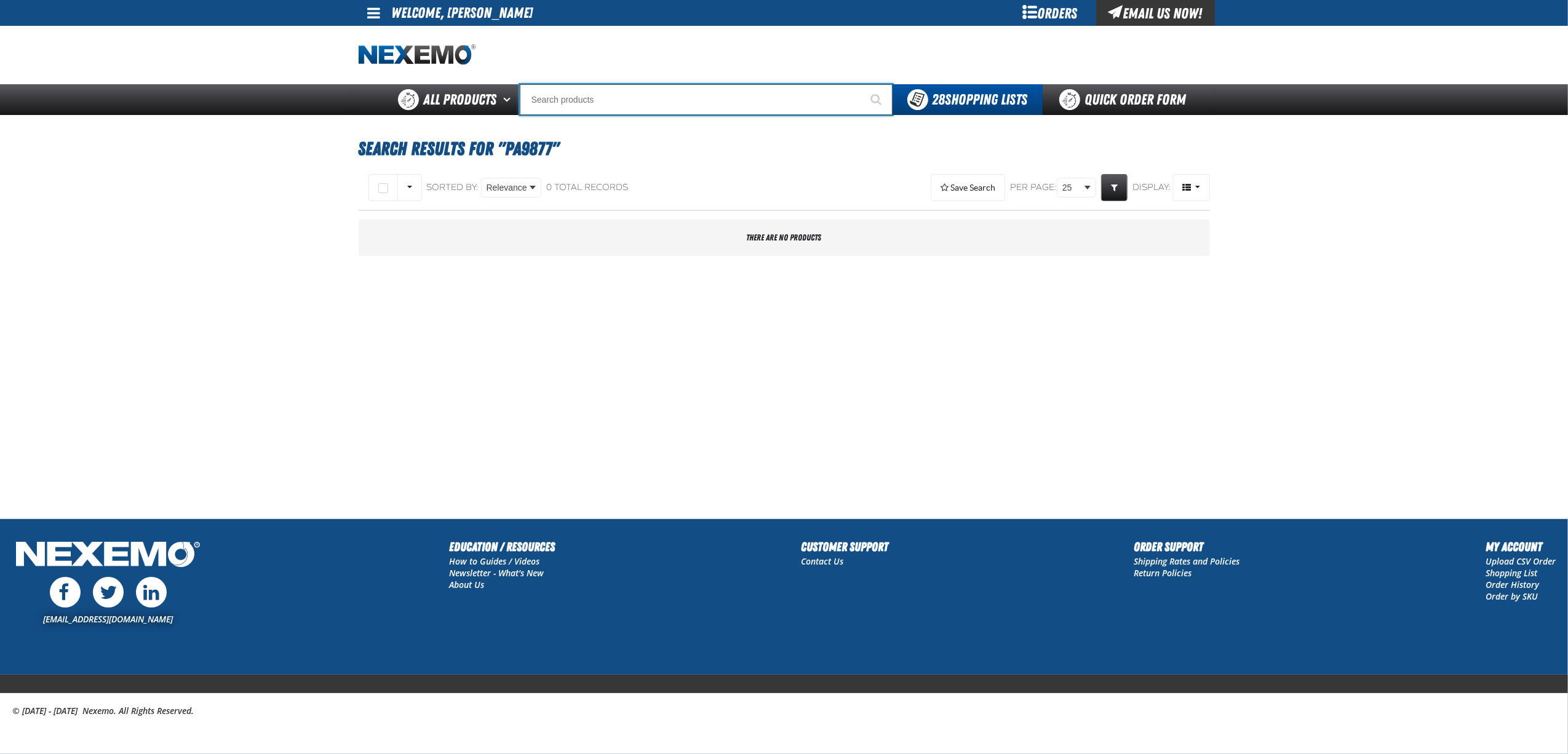
click at [639, 106] on input "Search" at bounding box center [706, 99] width 373 height 31
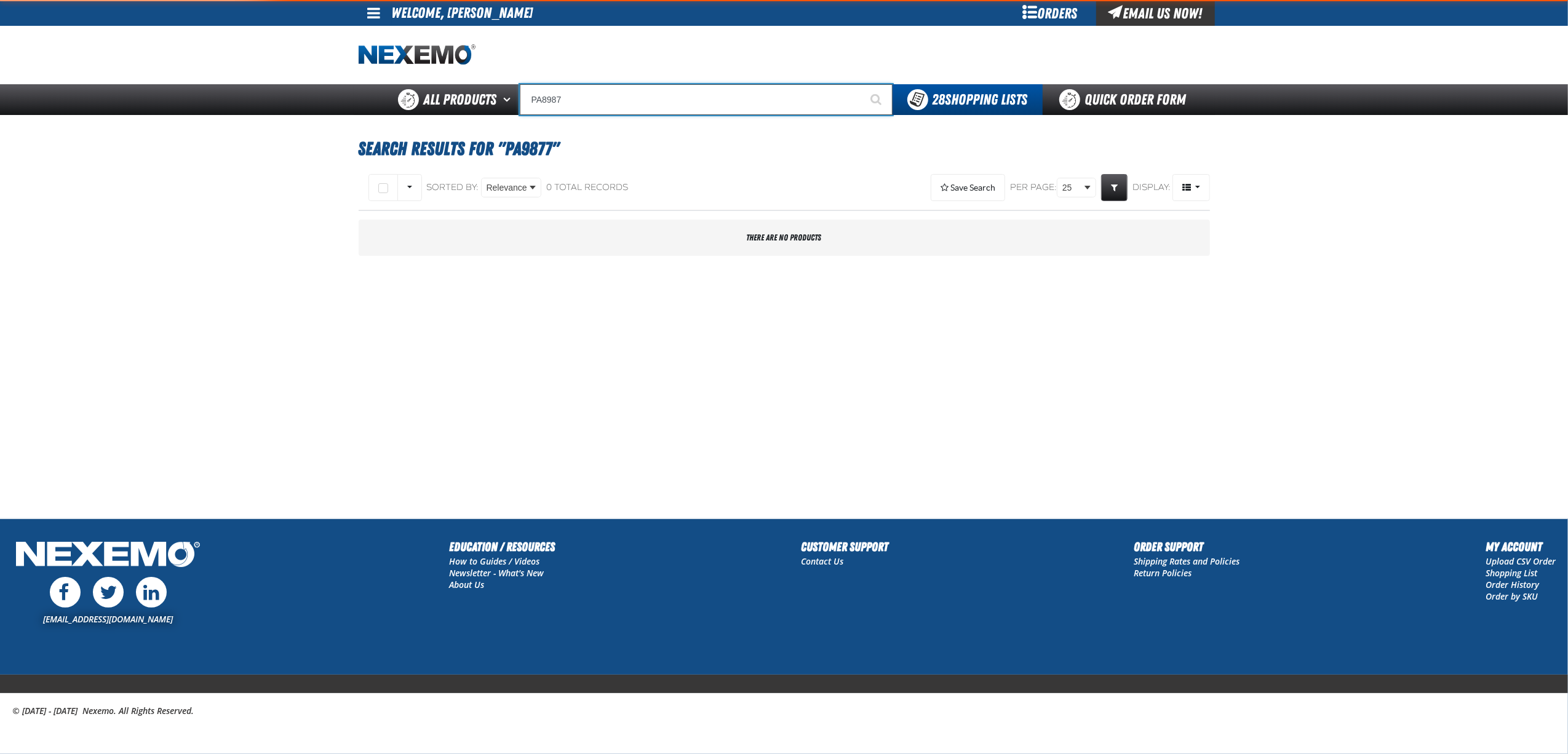
type input "PA8987"
click at [862, 84] on button "Start Searching" at bounding box center [876, 99] width 31 height 31
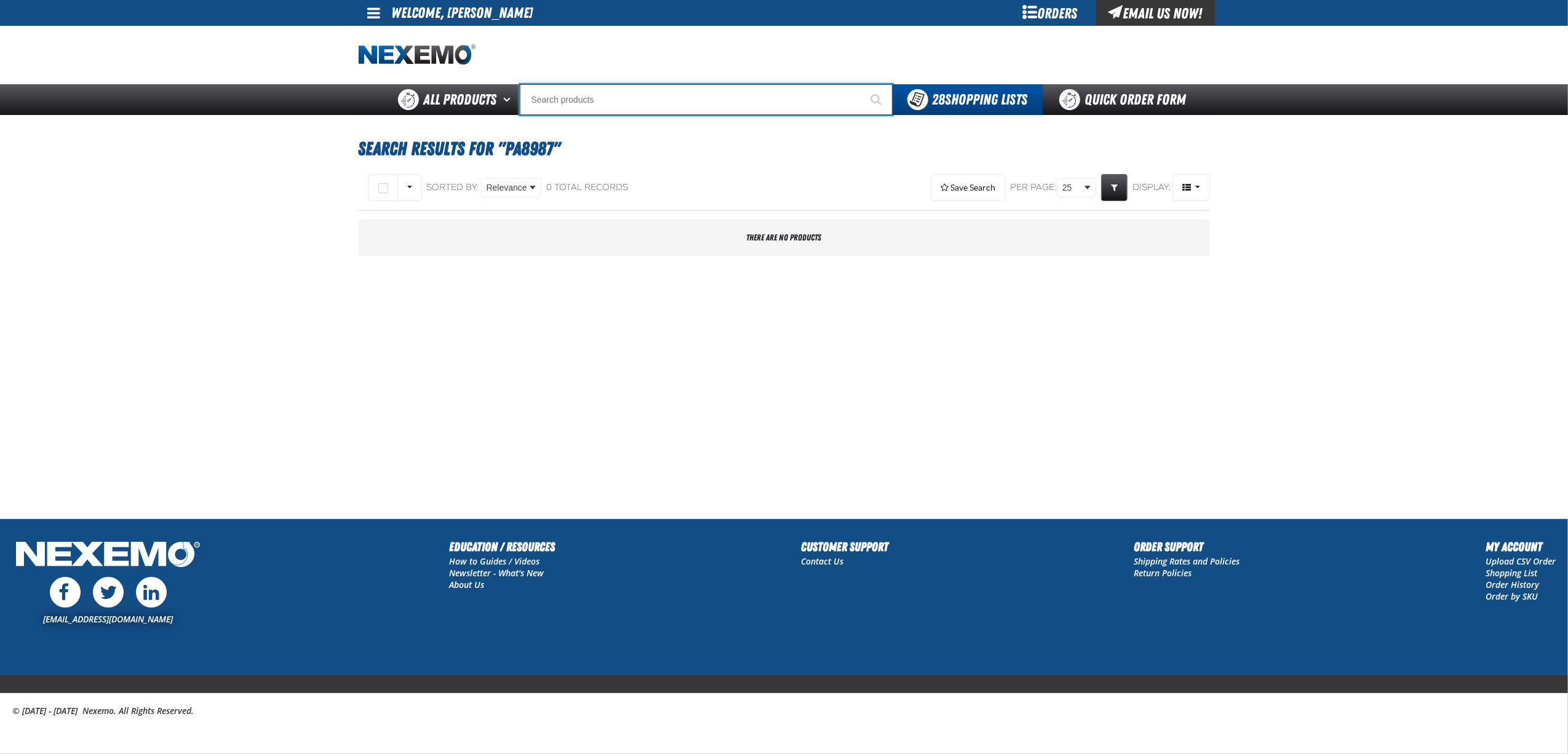
click at [647, 110] on input "Search" at bounding box center [706, 99] width 373 height 31
type input "P"
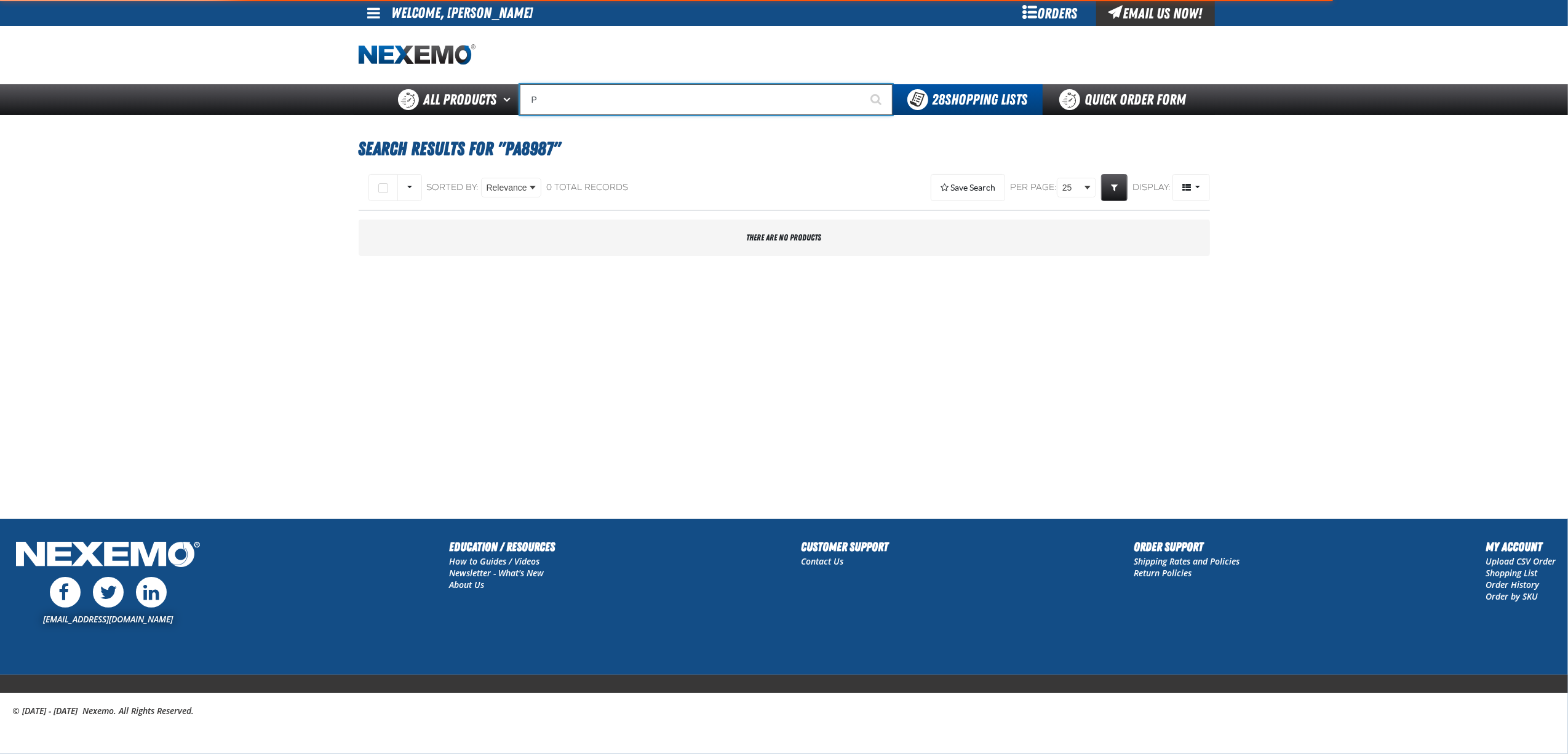
type input "Perfect P Series 0.25-ounce Lead Wheel Weight"
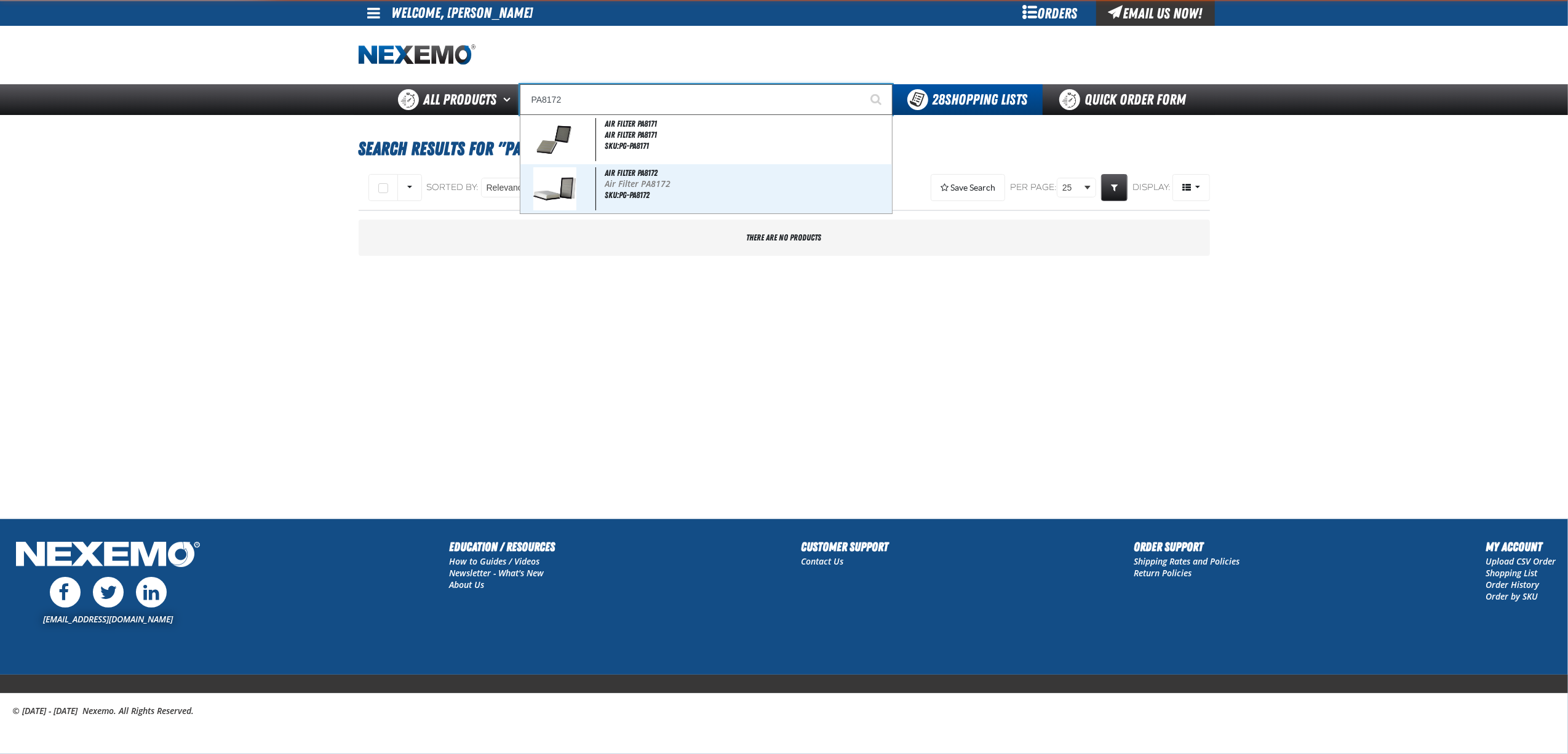
type input "PA8172"
click at [862, 84] on button "Start Searching" at bounding box center [876, 99] width 31 height 31
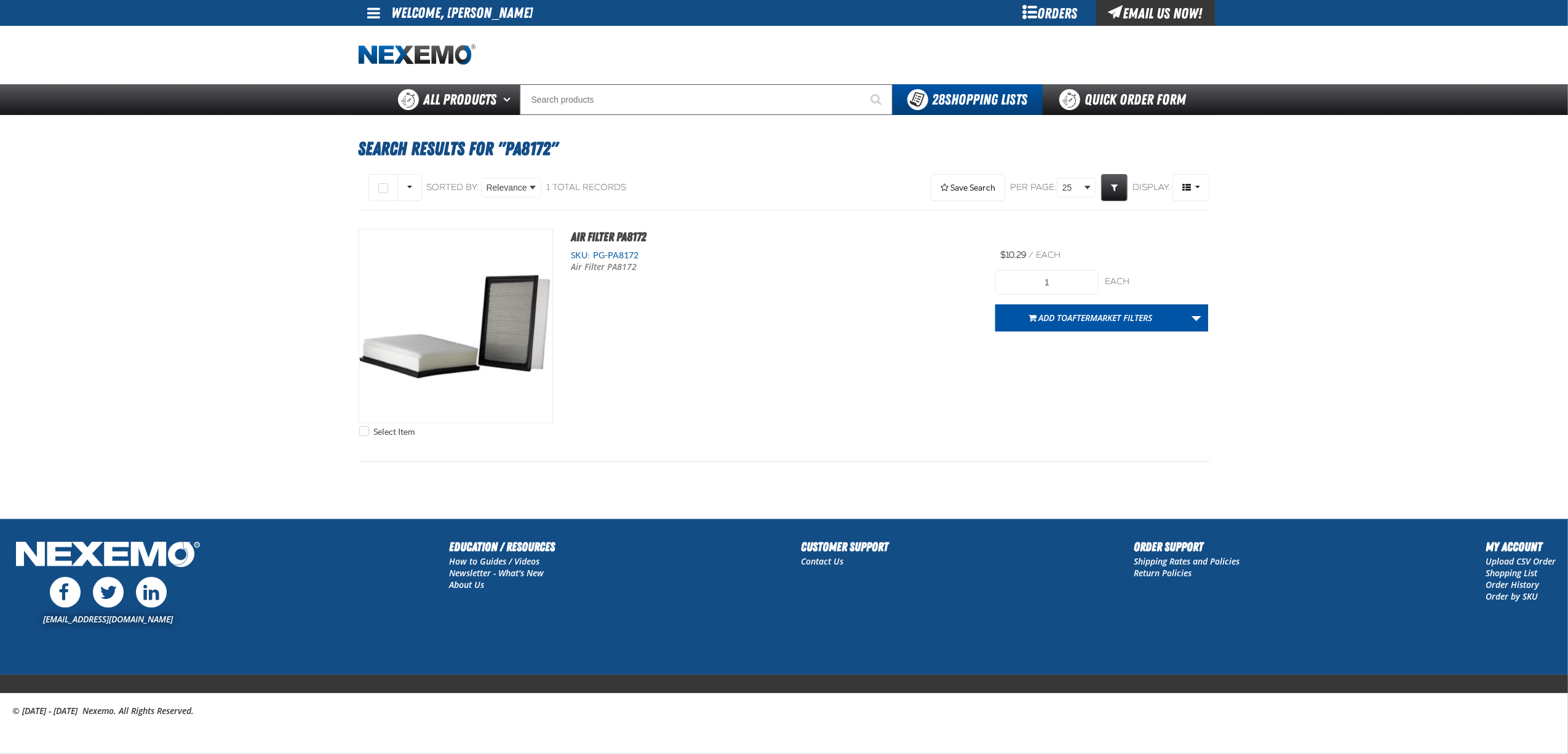
click at [225, 398] on main "Search Results for "PA8172" Select All on Page All visible" at bounding box center [784, 316] width 1568 height 403
click at [515, 271] on img "View Details of the Air Filter PA8172" at bounding box center [456, 326] width 193 height 193
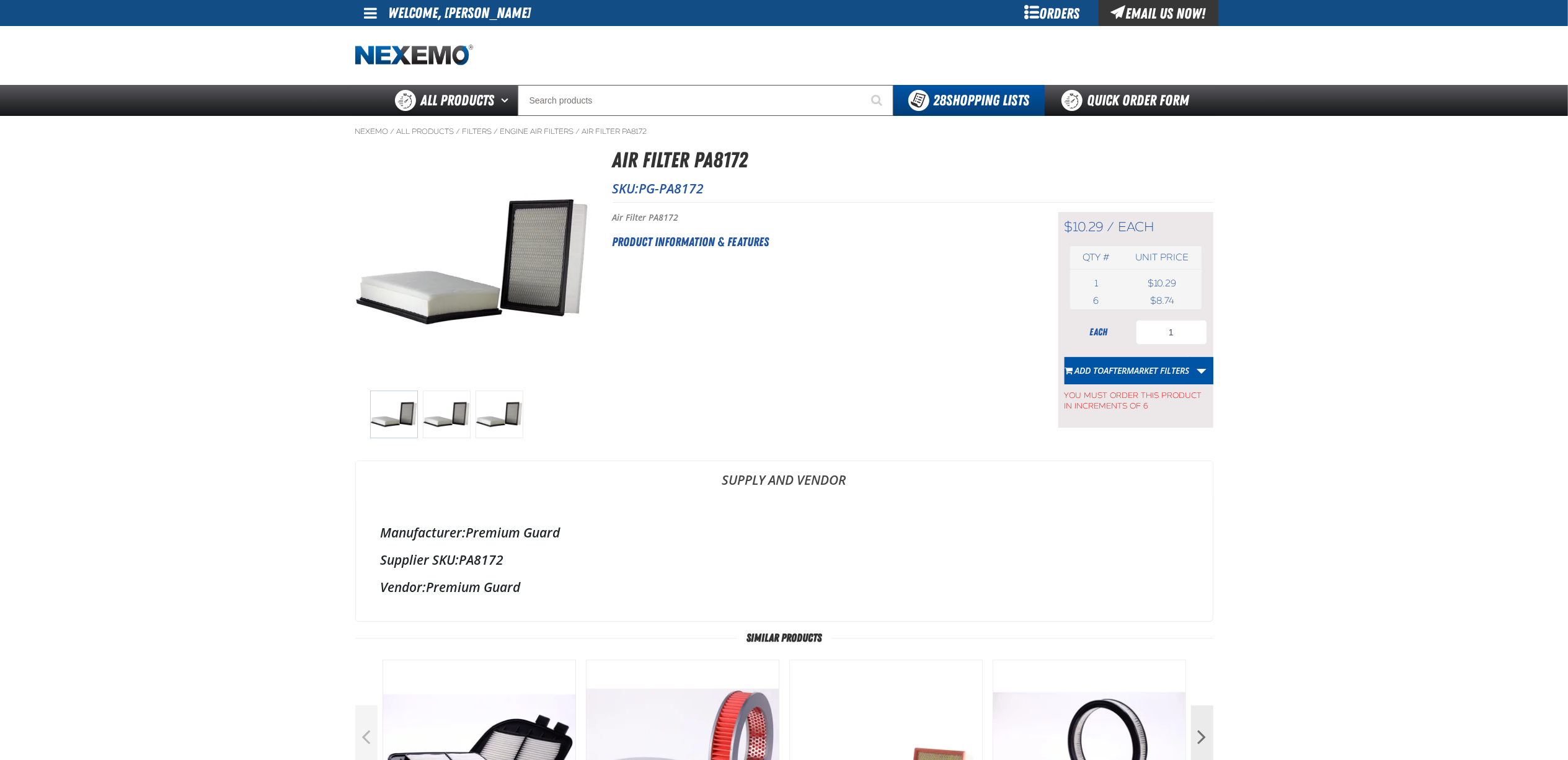
click at [136, 457] on main "Nexemo / All Products / Filters / /" at bounding box center [784, 556] width 1568 height 882
click at [242, 578] on main "Nexemo / All Products / Filters / /" at bounding box center [784, 556] width 1568 height 882
click at [1050, 21] on div "Orders" at bounding box center [1052, 12] width 93 height 26
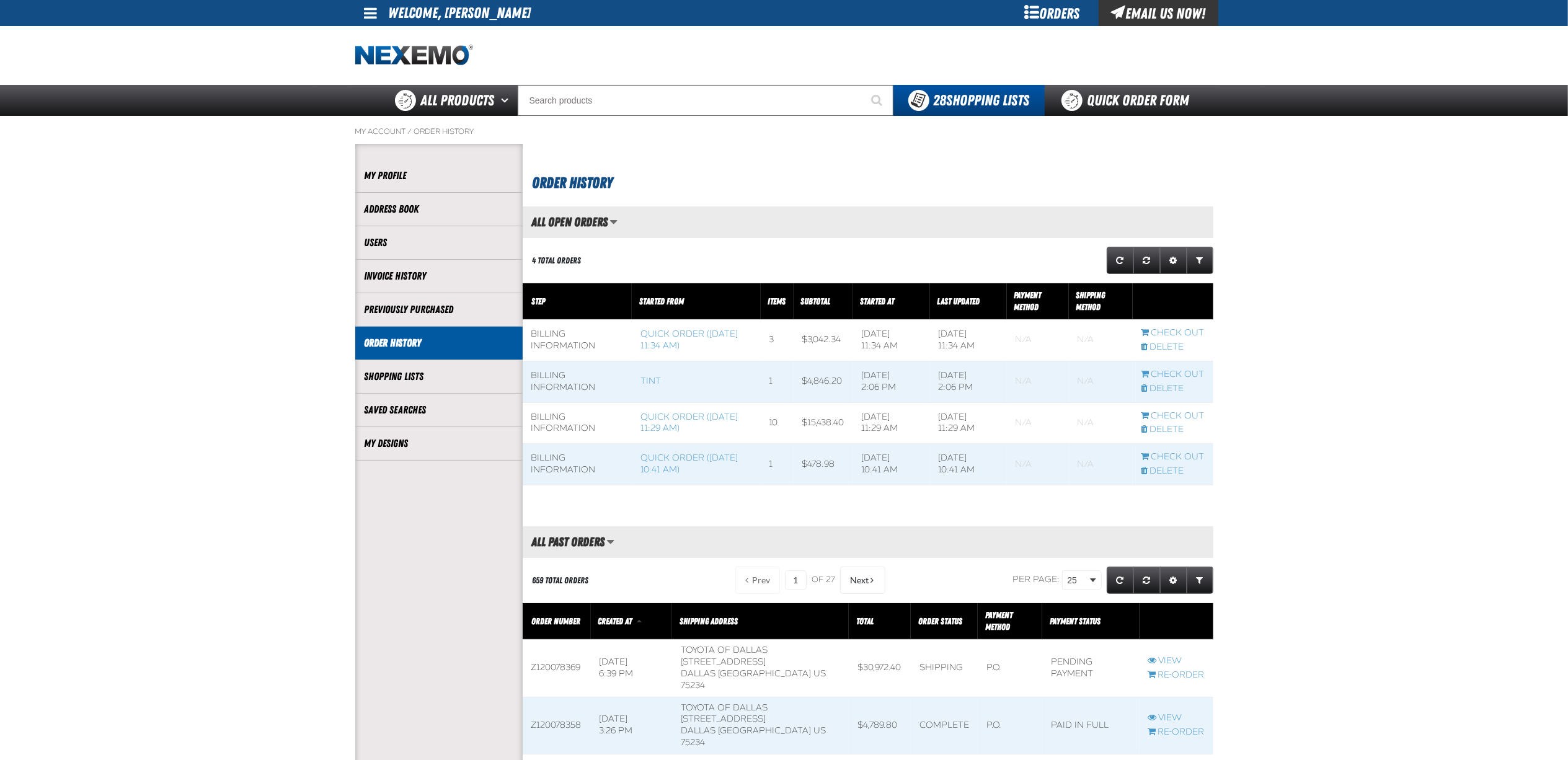
scroll to position [1, 1]
click at [1163, 95] on link "Quick Order Form" at bounding box center [1129, 100] width 168 height 31
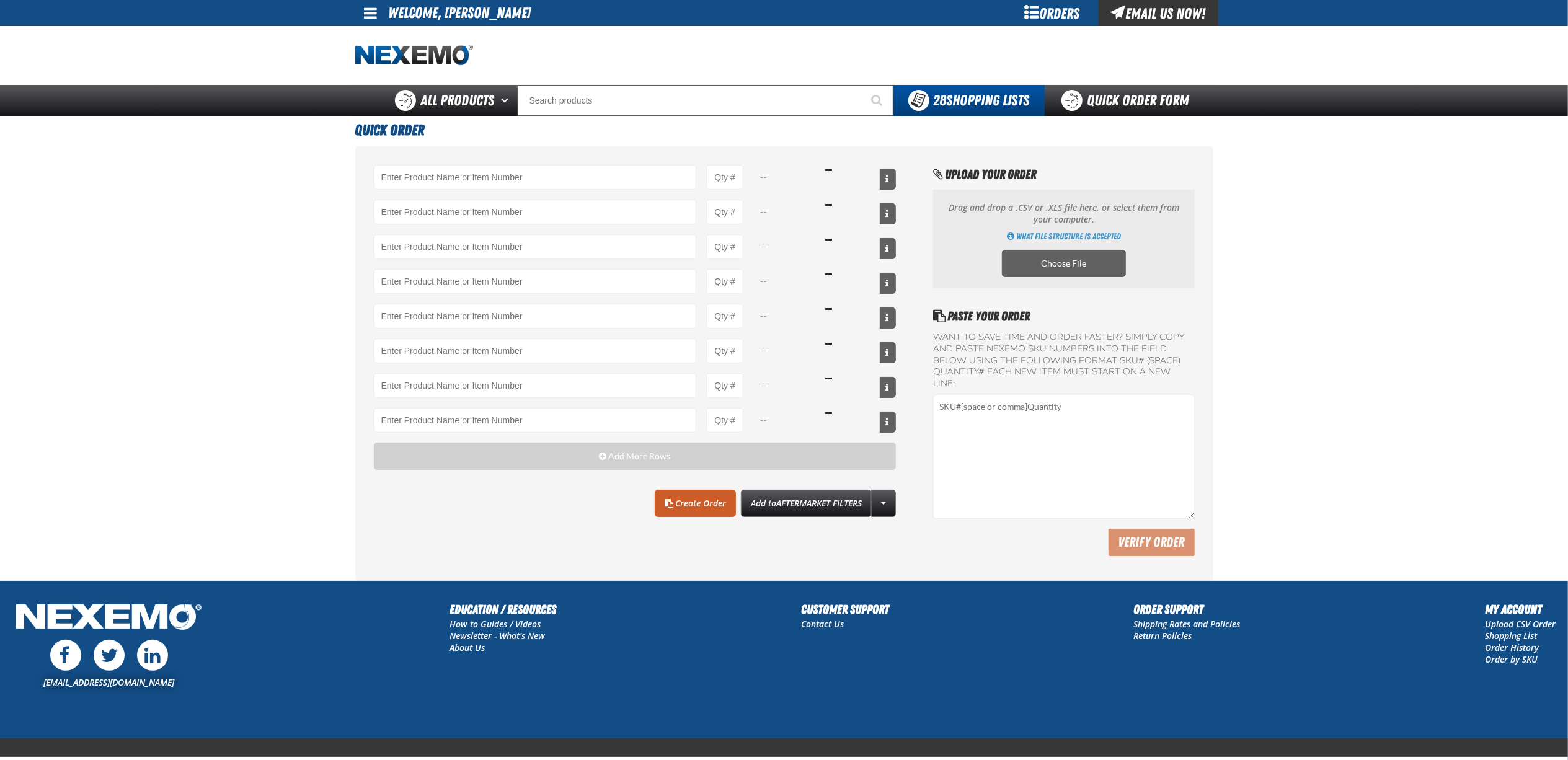
click at [563, 191] on div "-- -- -- -- -- -- -- --" at bounding box center [635, 299] width 522 height 268
click at [569, 174] on input "Product" at bounding box center [535, 177] width 323 height 25
click at [566, 197] on link "XPXRB7040-100 - XPEL PRIME XR Black Nano-Ceramic 70% ( 40" x 100')" at bounding box center [490, 199] width 232 height 21
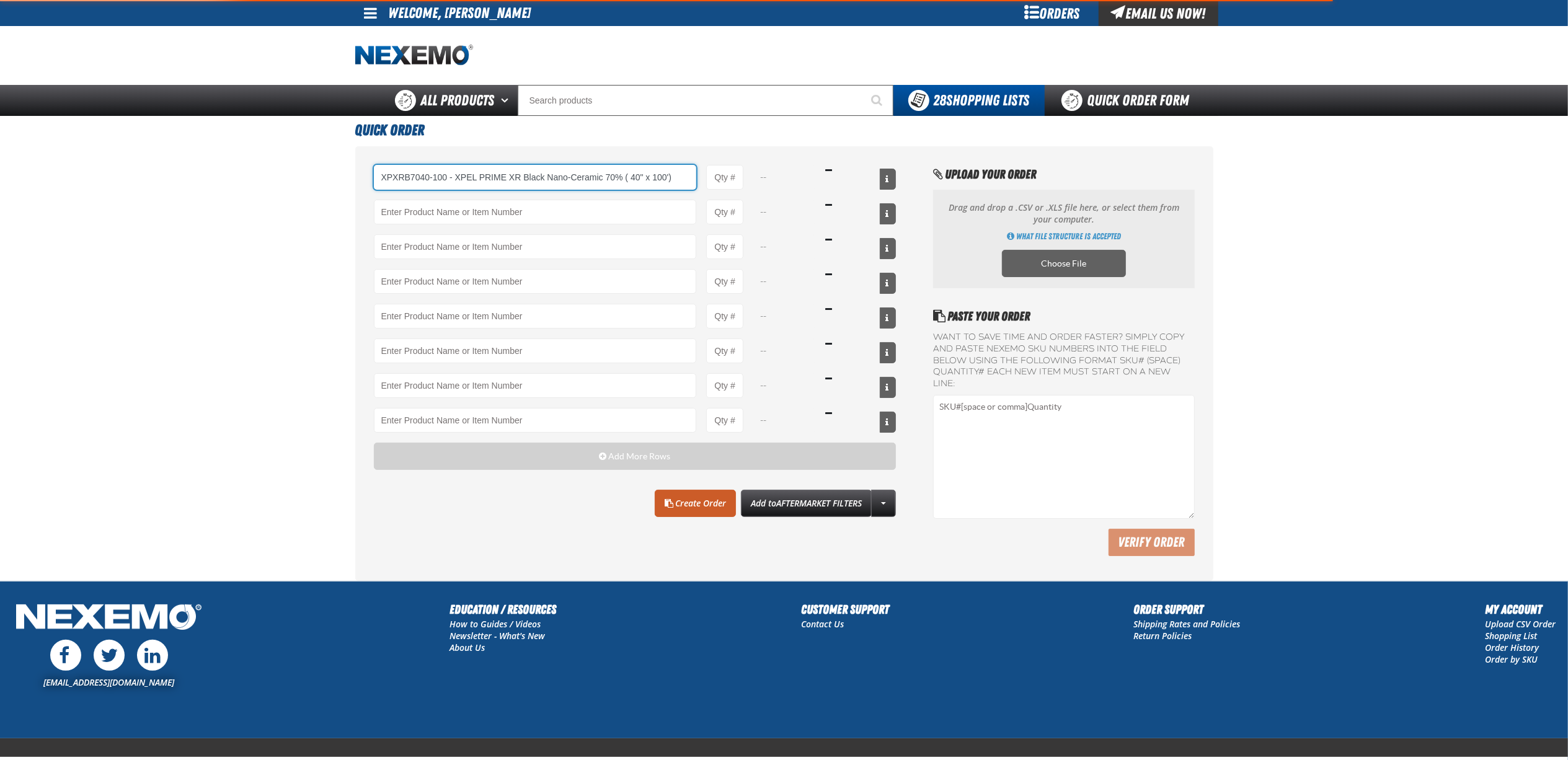
type input "XPXRB7040-100 - XPEL PRIME XR Black Nano-Ceramic 70% ( 40&quot; x 100&#x27;)"
type input "1"
select select "roll"
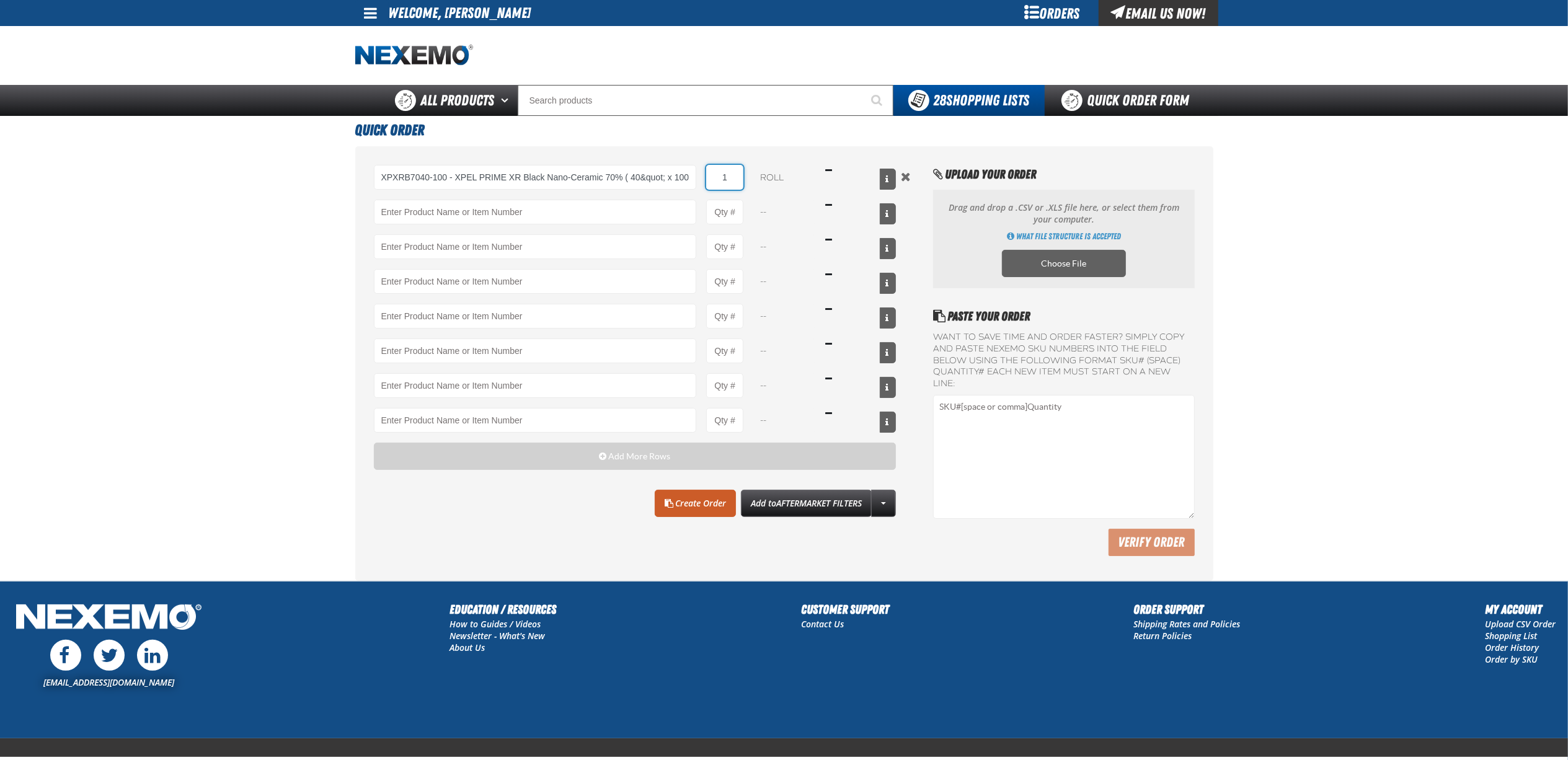
click at [729, 184] on input "1" at bounding box center [725, 177] width 37 height 25
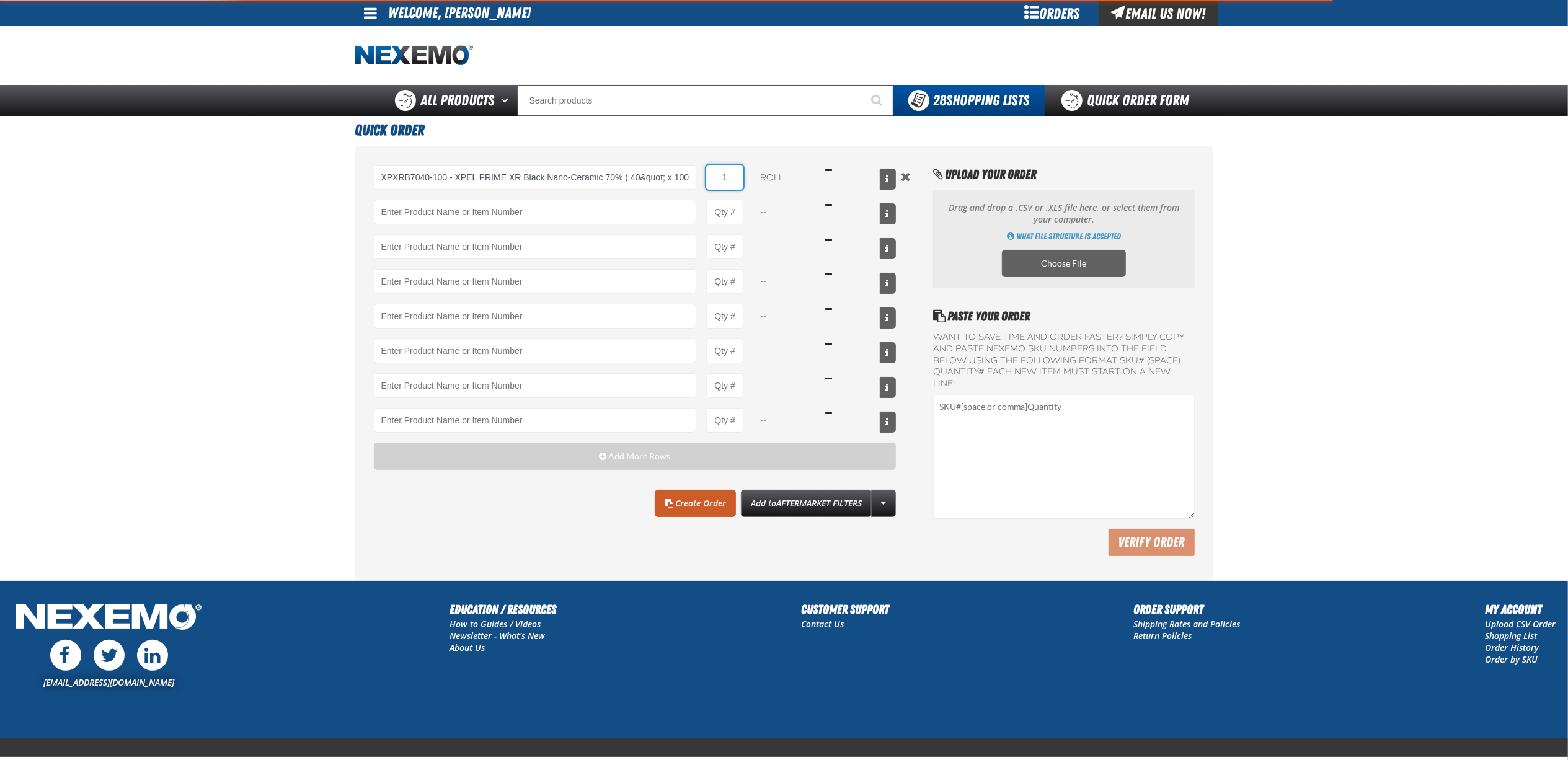
type input "XPXRB7040-100 - XPEL PRIME XR Black Nano-Ceramic 70% ( 40&quot; x 100&#x27;)"
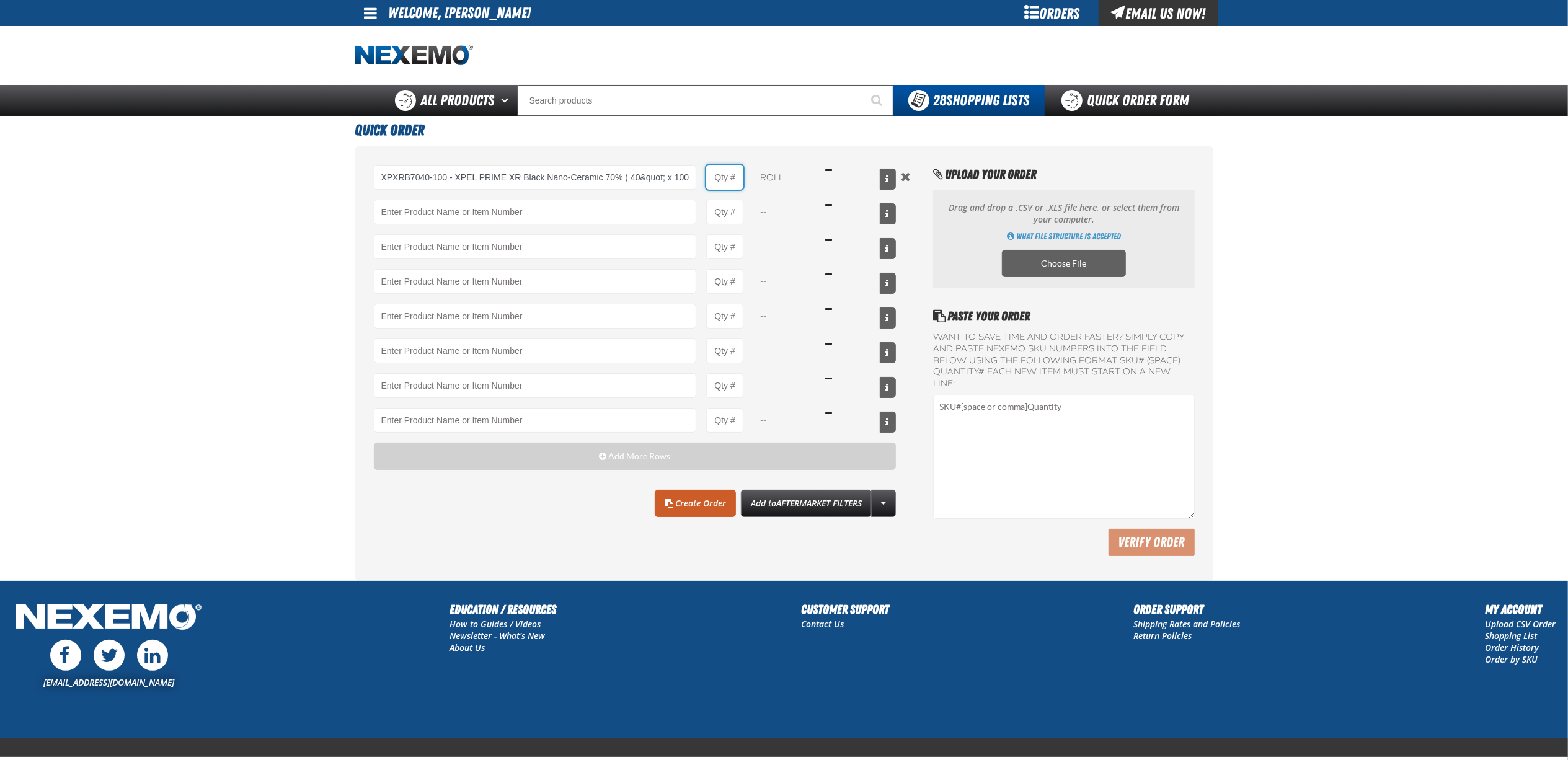
type input "1"
click at [175, 285] on main "Quick Order XPXRB7040-100 - XPEL PRIME XR Black Nano-Ceramic 70% ( 40&quot; x 1…" at bounding box center [784, 348] width 1568 height 465
click at [521, 174] on input "XPXRB7040-100 - XPEL PRIME XR Black Nano-Ceramic 70% ( 40&quot; x 100&#x27;)" at bounding box center [535, 177] width 323 height 25
click at [442, 179] on input "XPXRB7040-100 - XPEL PRIME XR Black Nano-Ceramic 70% ( 40&quot; x 100&#x27;)" at bounding box center [535, 177] width 323 height 25
drag, startPoint x: 444, startPoint y: 179, endPoint x: 398, endPoint y: 179, distance: 46.0
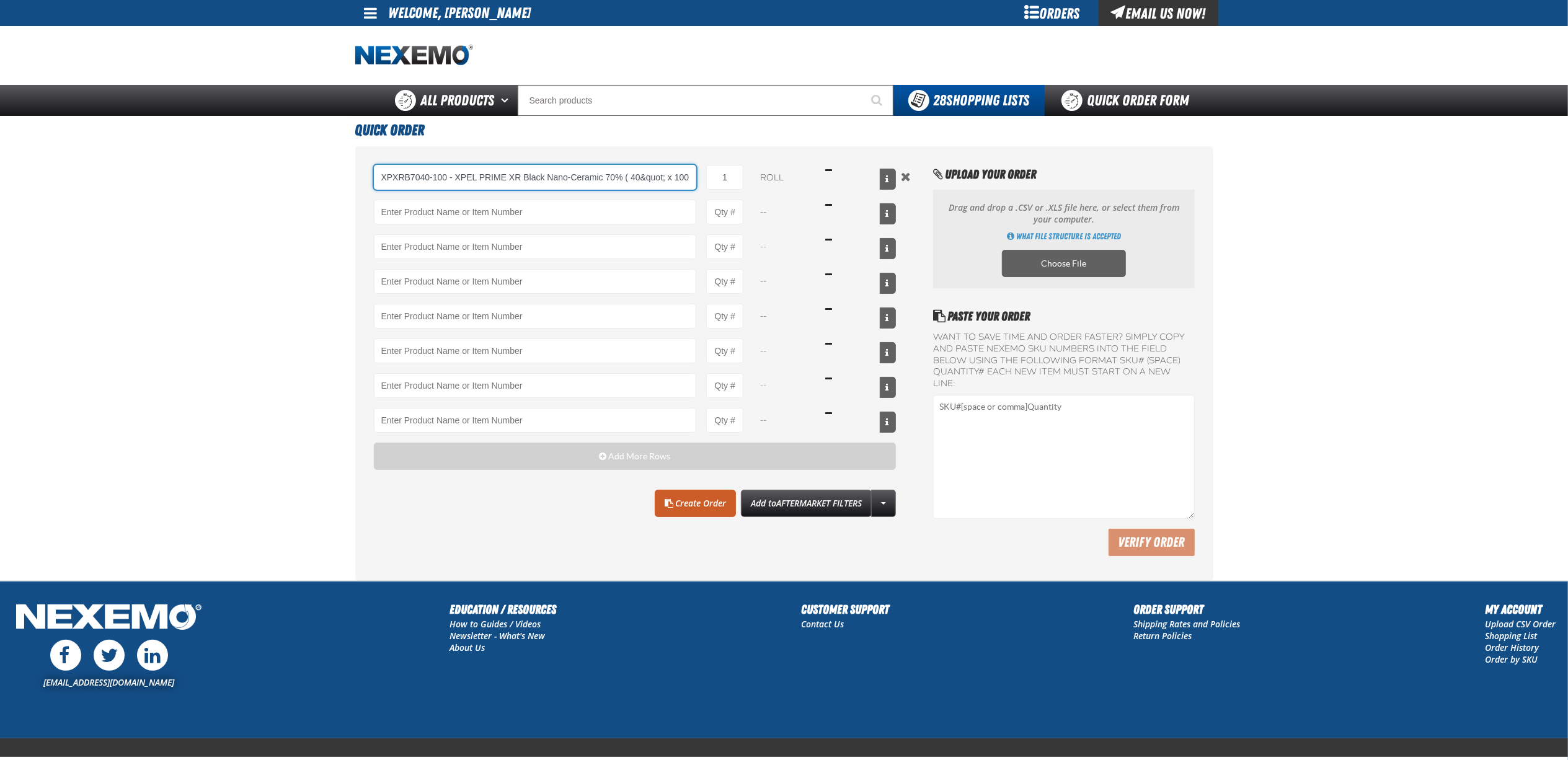
click at [398, 179] on input "XPXRB7040-100 - XPEL PRIME XR Black Nano-Ceramic 70% ( 40&quot; x 100&#x27;)" at bounding box center [535, 177] width 323 height 25
click at [432, 176] on input "XPXRB7040-100 - XPEL PRIME XR Black Nano-Ceramic 70% ( 40&quot; x 100&#x27;)" at bounding box center [535, 177] width 323 height 25
drag, startPoint x: 447, startPoint y: 179, endPoint x: 387, endPoint y: 179, distance: 60.0
click at [387, 179] on input "XPXRB7040-100 - XPEL PRIME XR Black Nano-Ceramic 70% ( 40&quot; x 100&#x27;)" at bounding box center [535, 177] width 323 height 25
click at [474, 174] on input "XPXRB7040-100 - XPEL PRIME XR Black Nano-Ceramic 70% ( 40&quot; x 100&#x27;)" at bounding box center [535, 177] width 323 height 25
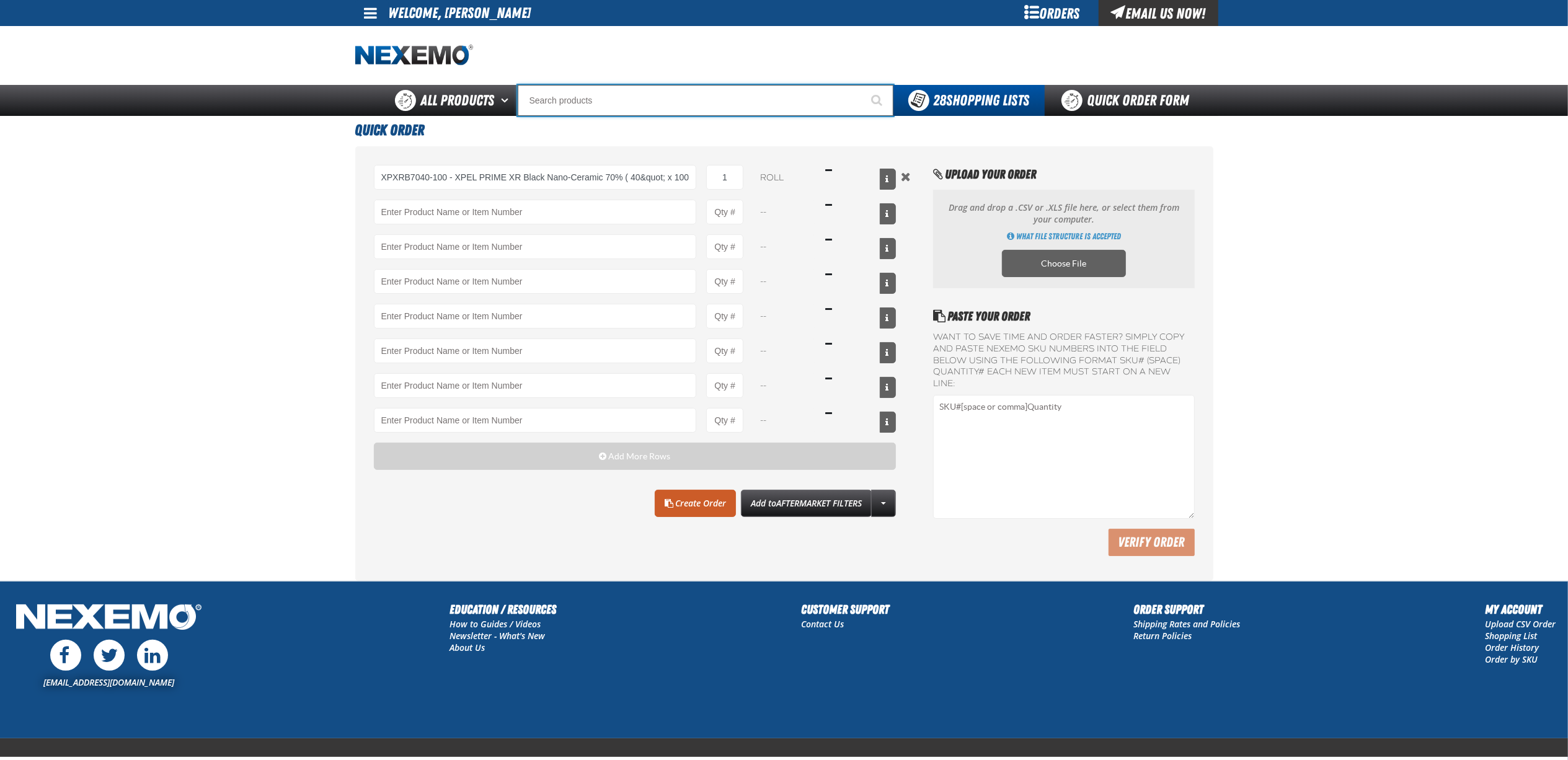
click at [647, 98] on input "Search" at bounding box center [705, 100] width 376 height 31
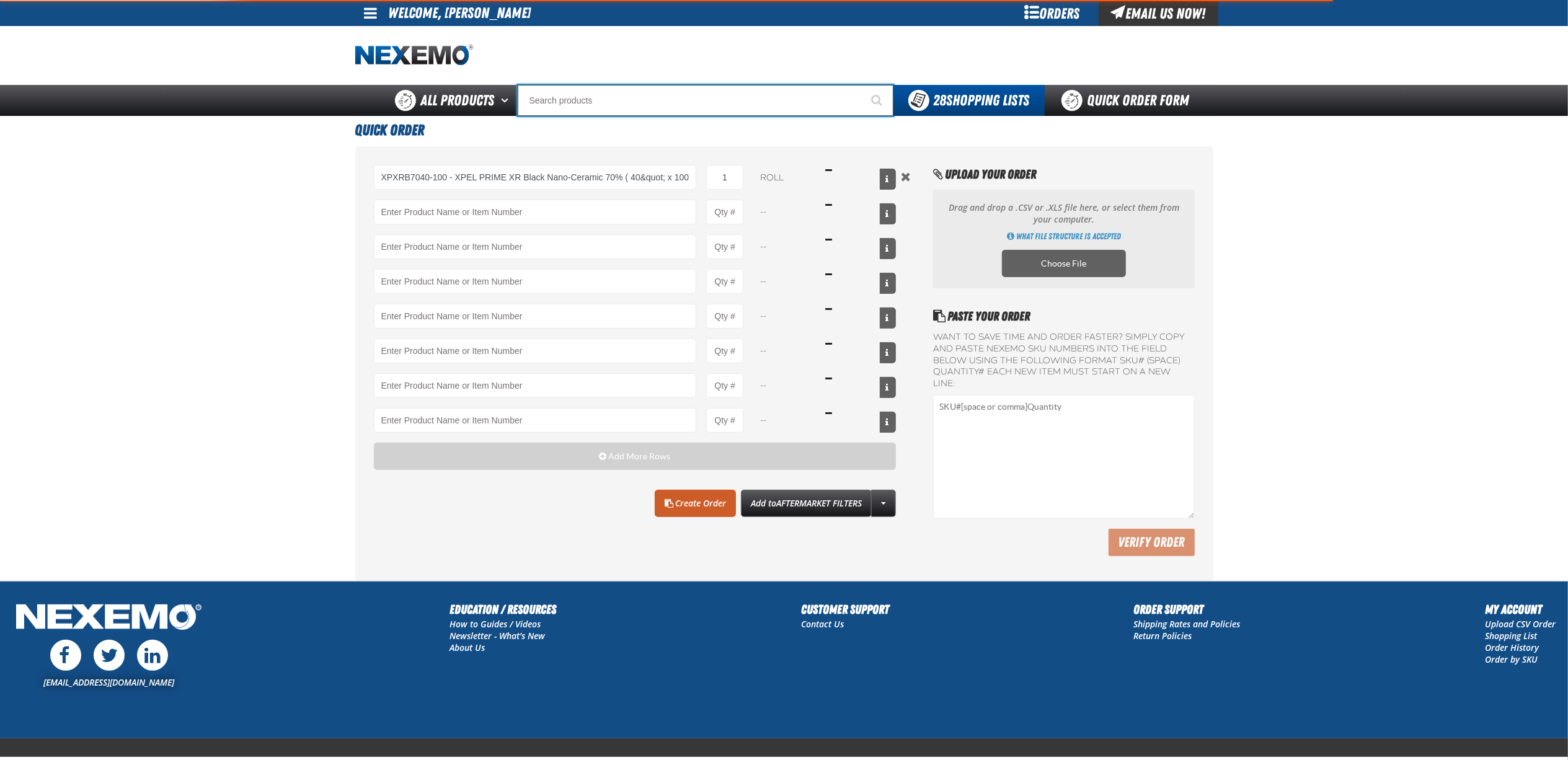
type input "XPXRB7040-100 - XPEL PRIME XR Black Nano-Ceramic 70% ( 40&quot; x 100&#x27;)"
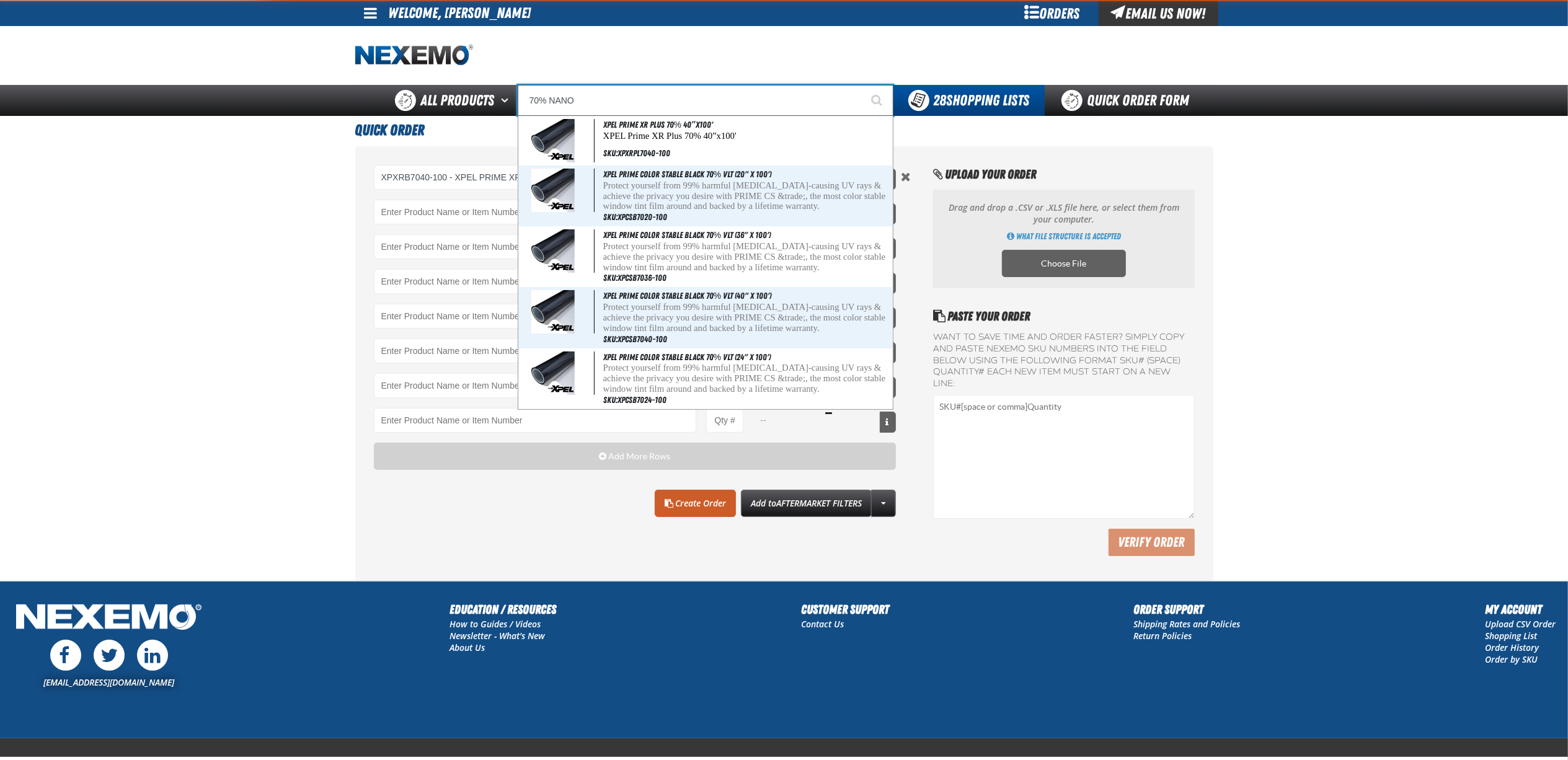
type input "70% NANO"
click at [863, 85] on button "Start Searching" at bounding box center [878, 100] width 31 height 31
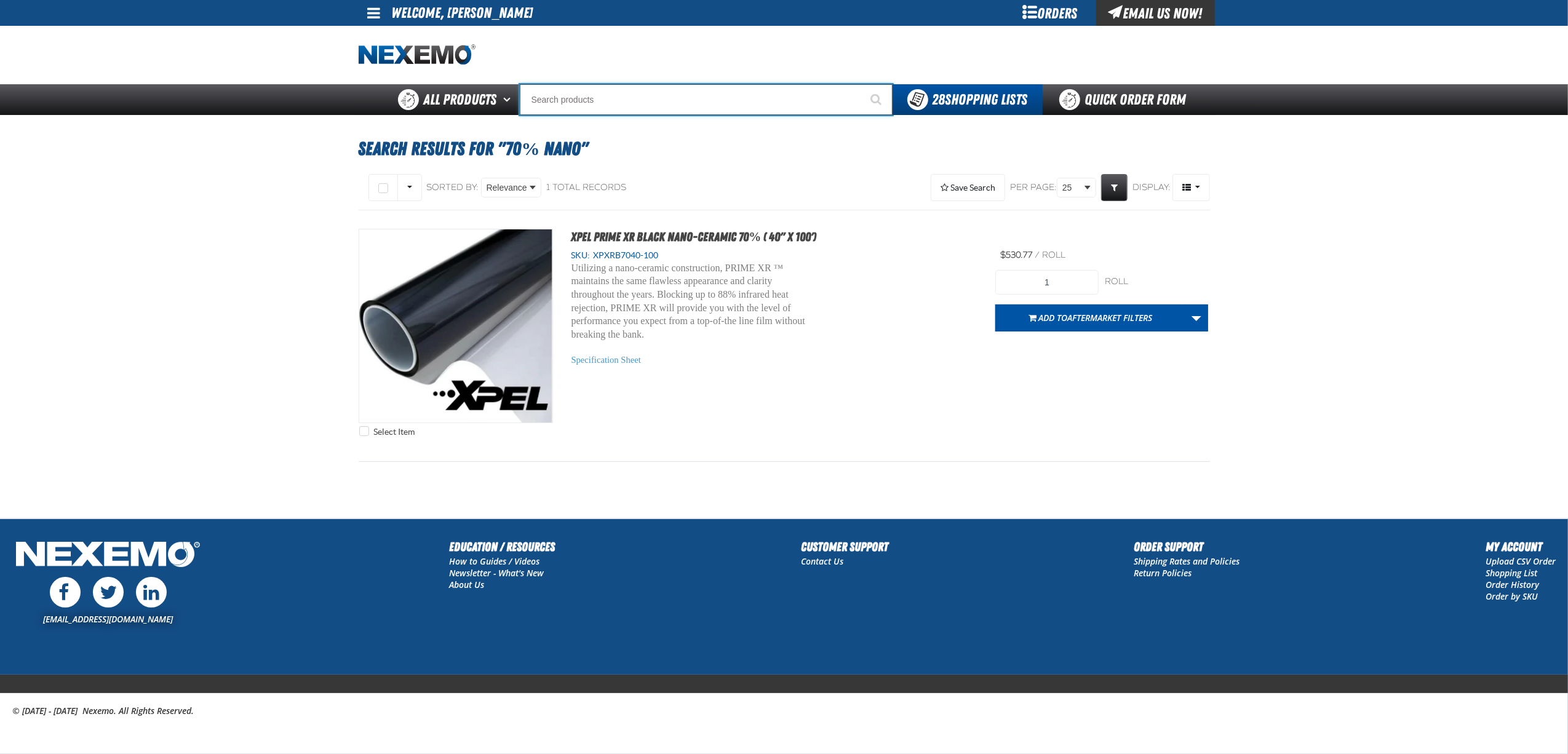
click at [638, 98] on input "Search" at bounding box center [706, 99] width 373 height 31
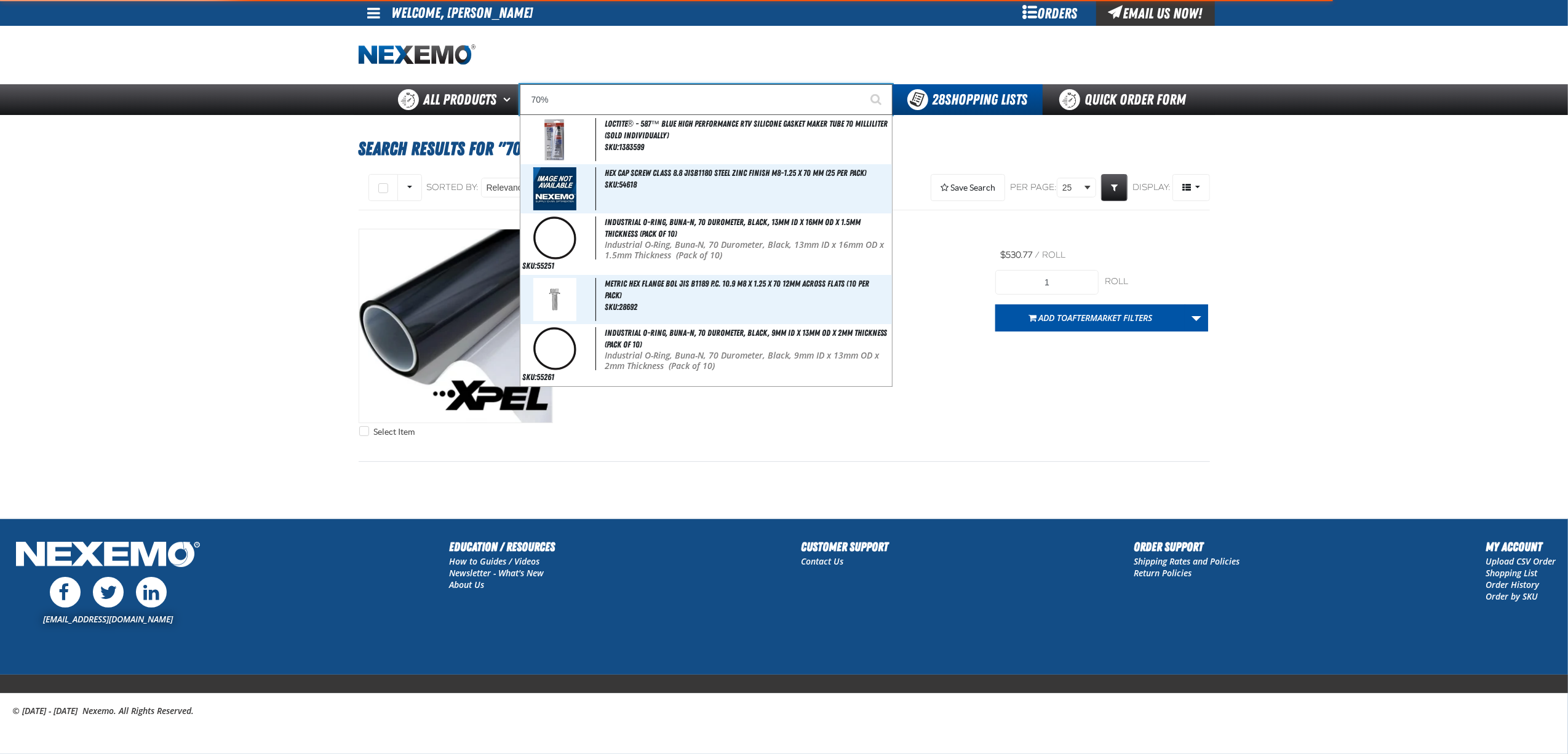
type input "70%"
click at [862, 84] on button "Start Searching" at bounding box center [876, 99] width 31 height 31
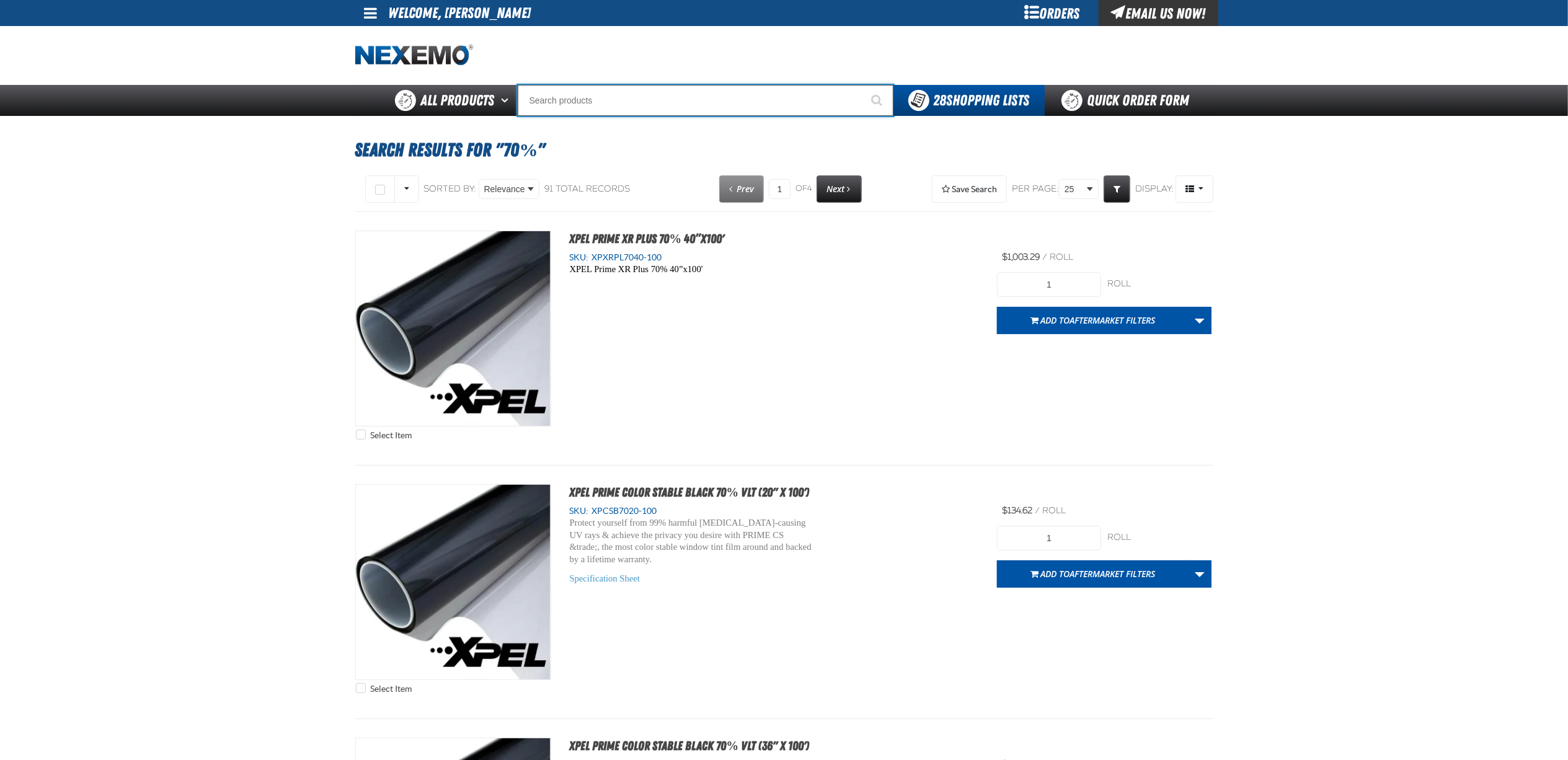
click at [645, 109] on input "Search" at bounding box center [705, 100] width 376 height 31
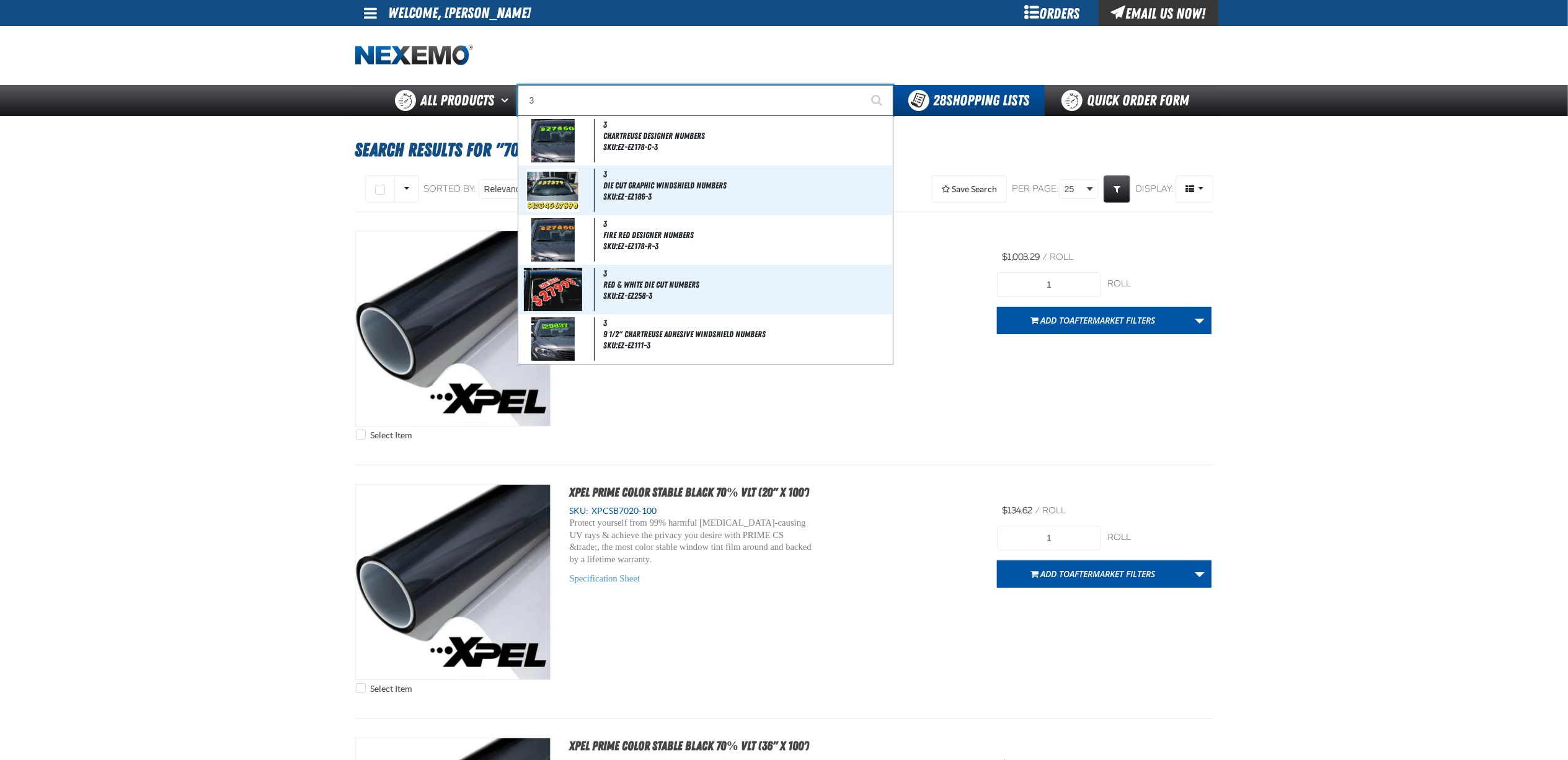
type input "30"
type input "30 MPG"
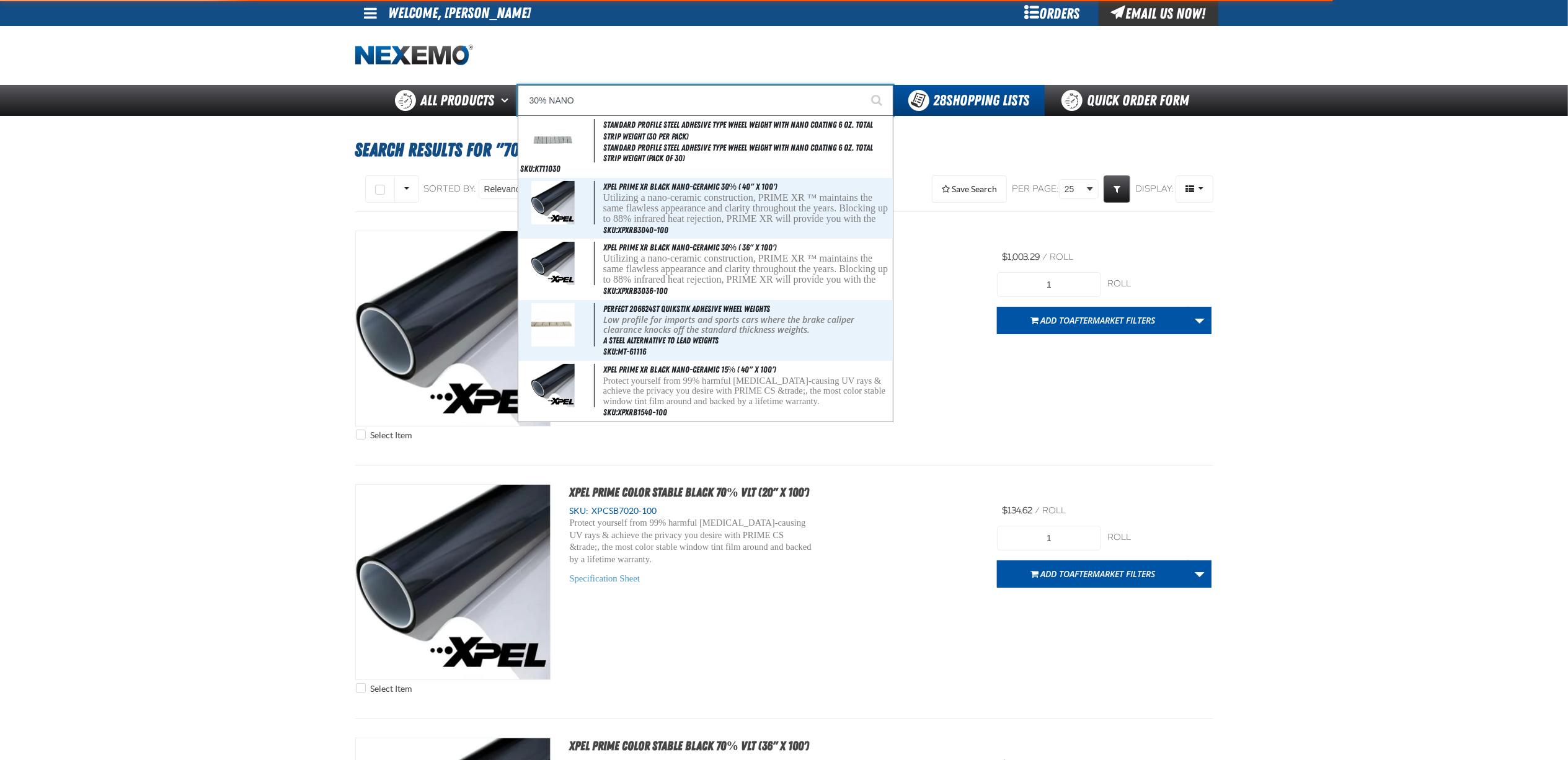
type input "30% NANO"
click at [863, 85] on button "Start Searching" at bounding box center [878, 100] width 31 height 31
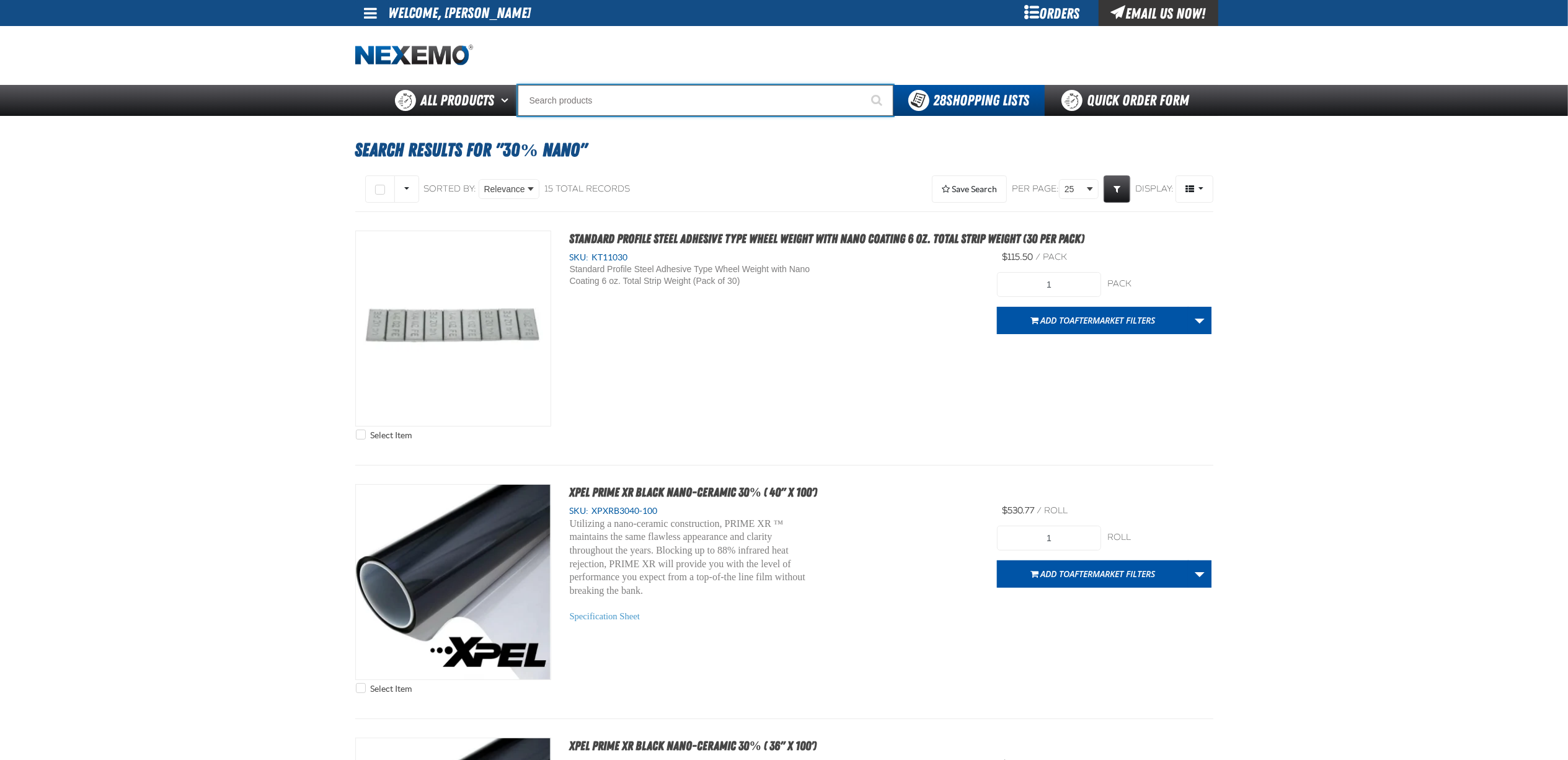
click at [735, 103] on input "Search" at bounding box center [705, 100] width 376 height 31
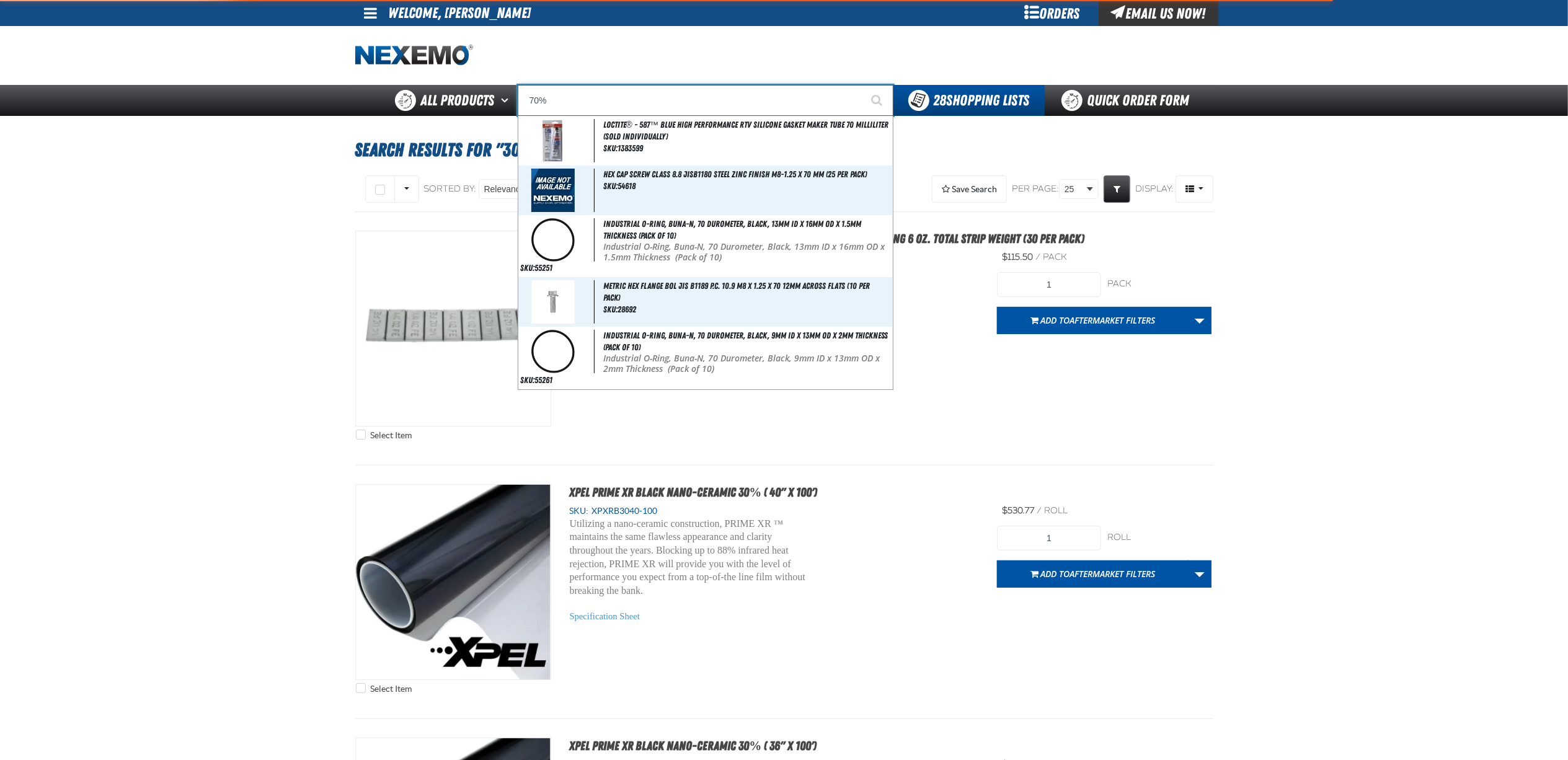
type input "70%"
click at [863, 85] on button "Start Searching" at bounding box center [878, 100] width 31 height 31
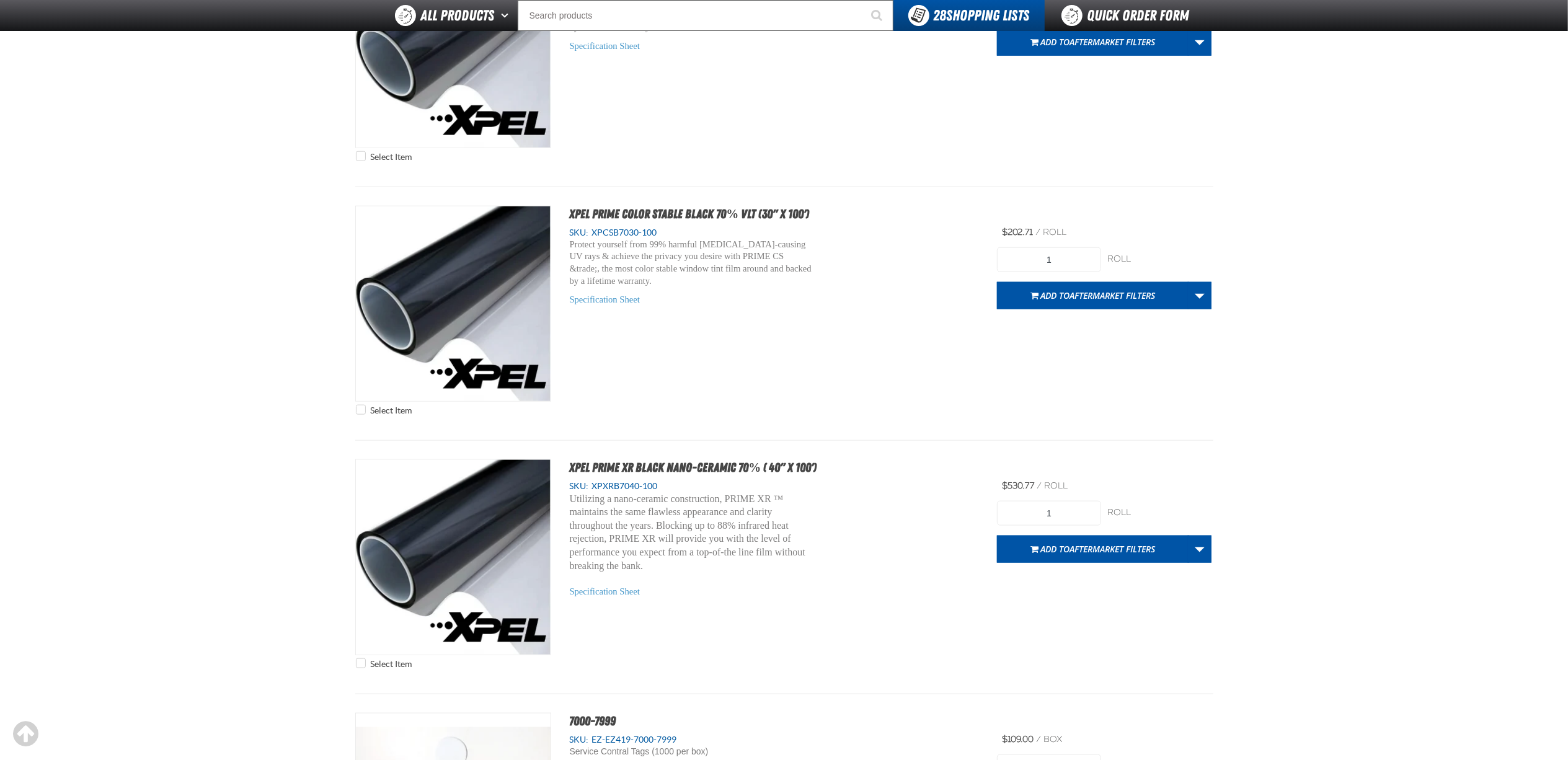
scroll to position [1322, 0]
